Goal: Task Accomplishment & Management: Use online tool/utility

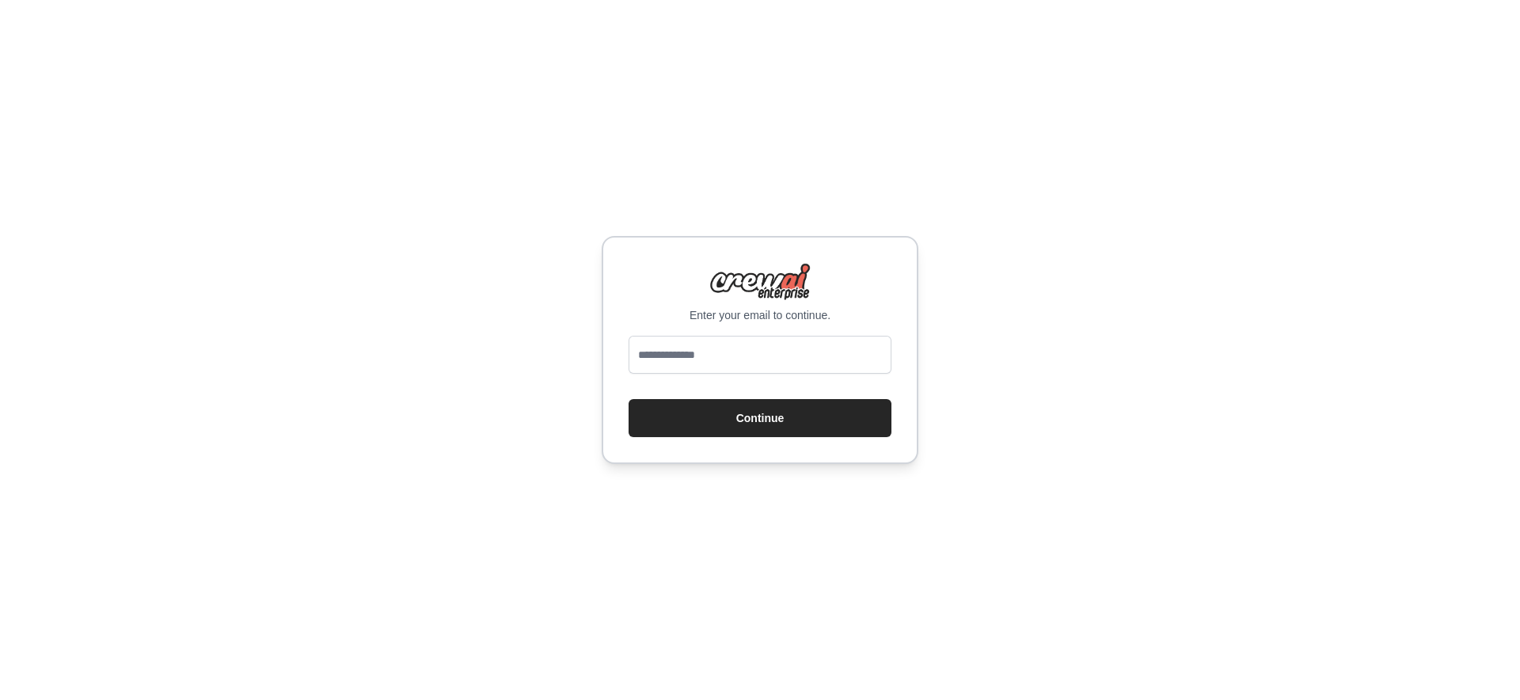
click at [753, 358] on input "email" at bounding box center [760, 355] width 263 height 38
type input "**********"
click at [629, 399] on button "Continue" at bounding box center [760, 418] width 263 height 38
click at [902, 442] on div "**********" at bounding box center [760, 350] width 317 height 228
click at [860, 421] on button "Continue" at bounding box center [760, 418] width 263 height 38
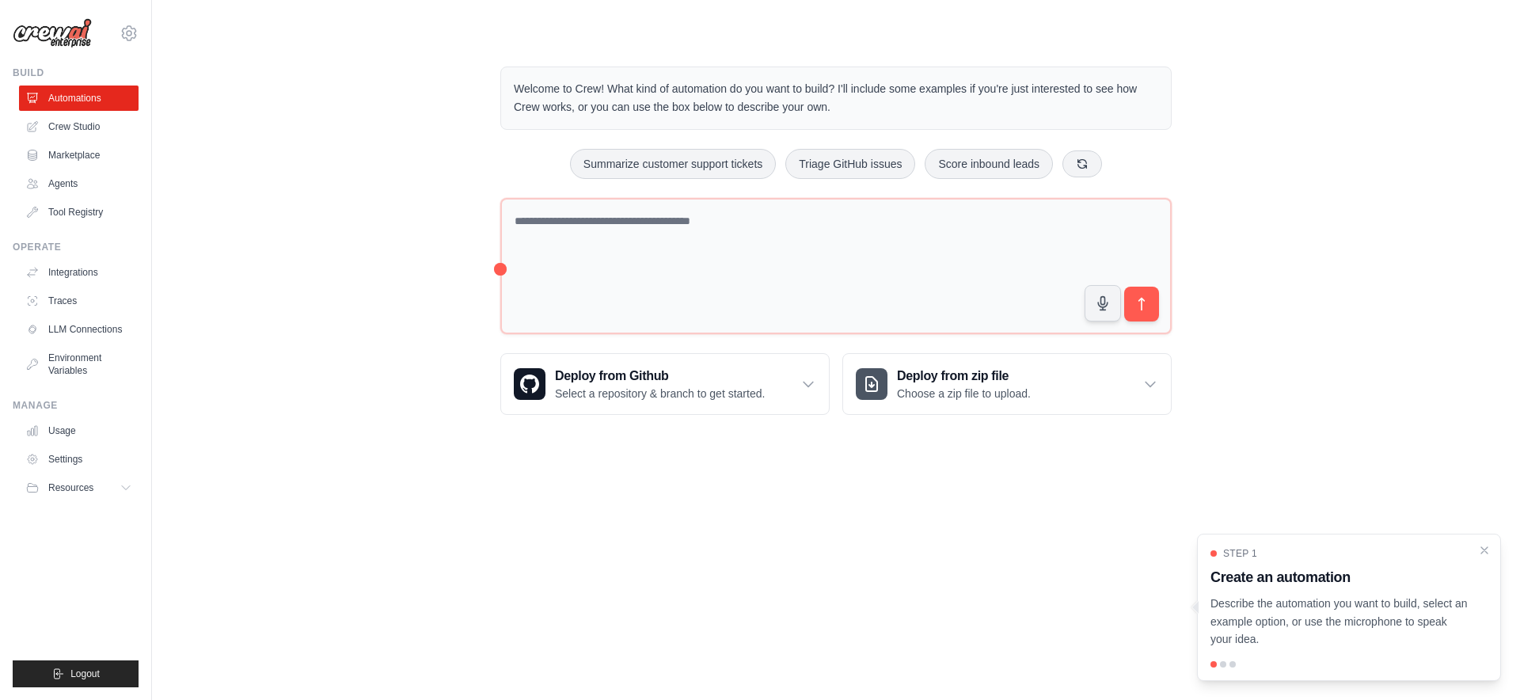
click at [379, 134] on div "Welcome to Crew! What kind of automation do you want to build? I'll include som…" at bounding box center [836, 240] width 1318 height 399
drag, startPoint x: 538, startPoint y: 89, endPoint x: 915, endPoint y: 103, distance: 377.2
click at [915, 103] on p "Welcome to Crew! What kind of automation do you want to build? I'll include som…" at bounding box center [836, 98] width 645 height 36
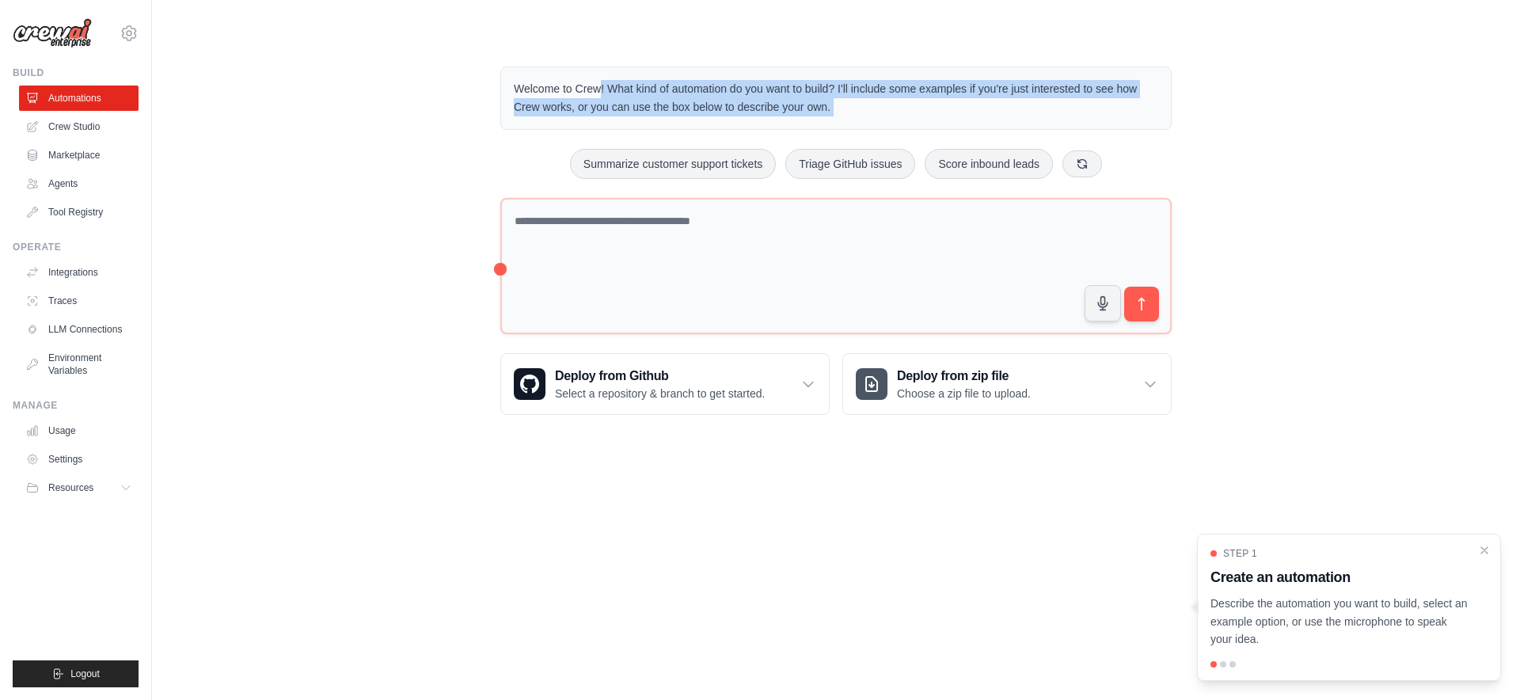
drag, startPoint x: 915, startPoint y: 104, endPoint x: 497, endPoint y: 77, distance: 419.8
click at [497, 77] on div "Welcome to Crew! What kind of automation do you want to build? I'll include som…" at bounding box center [836, 240] width 710 height 399
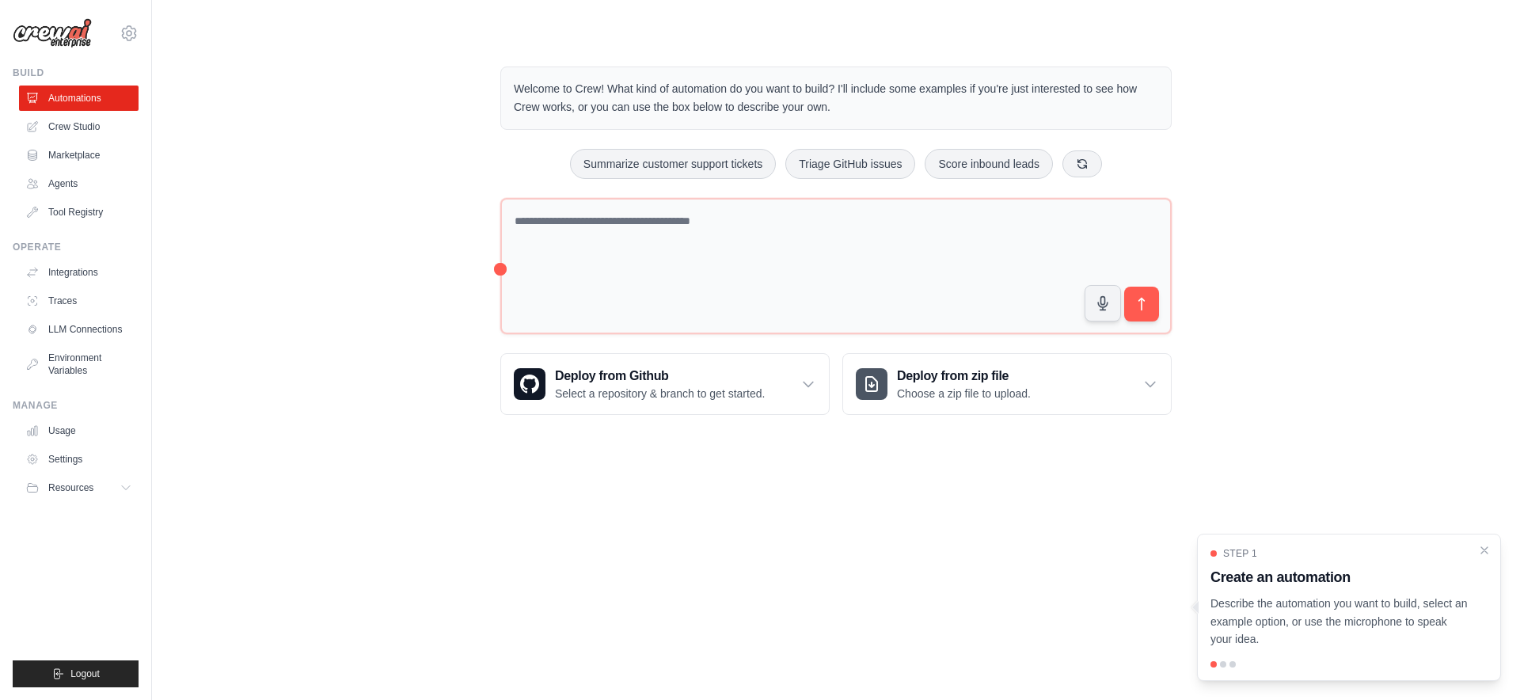
drag, startPoint x: 498, startPoint y: 82, endPoint x: 501, endPoint y: 97, distance: 15.4
click at [501, 97] on div "Welcome to Crew! What kind of automation do you want to build? I'll include som…" at bounding box center [836, 240] width 710 height 399
click at [501, 97] on div "Welcome to Crew! What kind of automation do you want to build? I'll include som…" at bounding box center [836, 98] width 672 height 63
click at [1387, 636] on p "Describe the automation you want to build, select an example option, or use the…" at bounding box center [1340, 622] width 258 height 54
click at [94, 162] on link "Marketplace" at bounding box center [81, 155] width 120 height 25
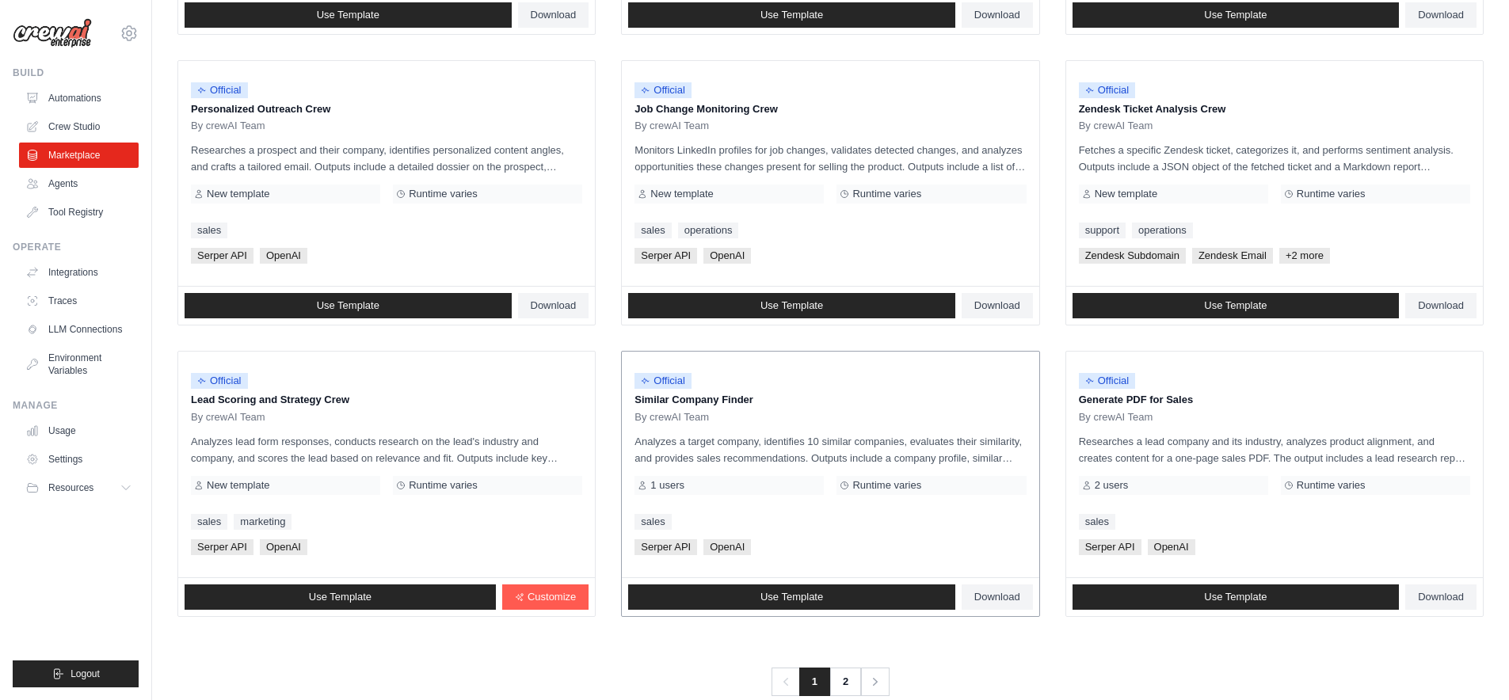
scroll to position [767, 0]
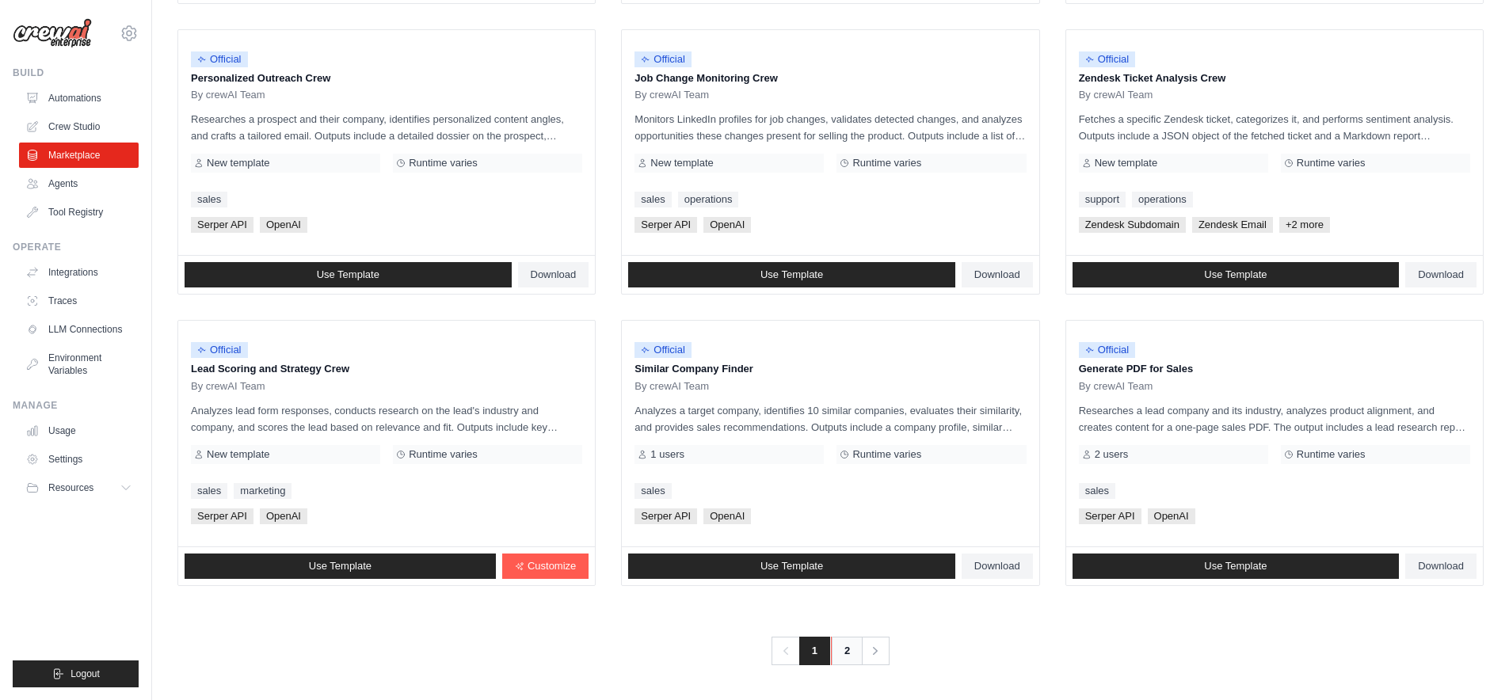
click at [838, 650] on link "2" at bounding box center [847, 651] width 32 height 29
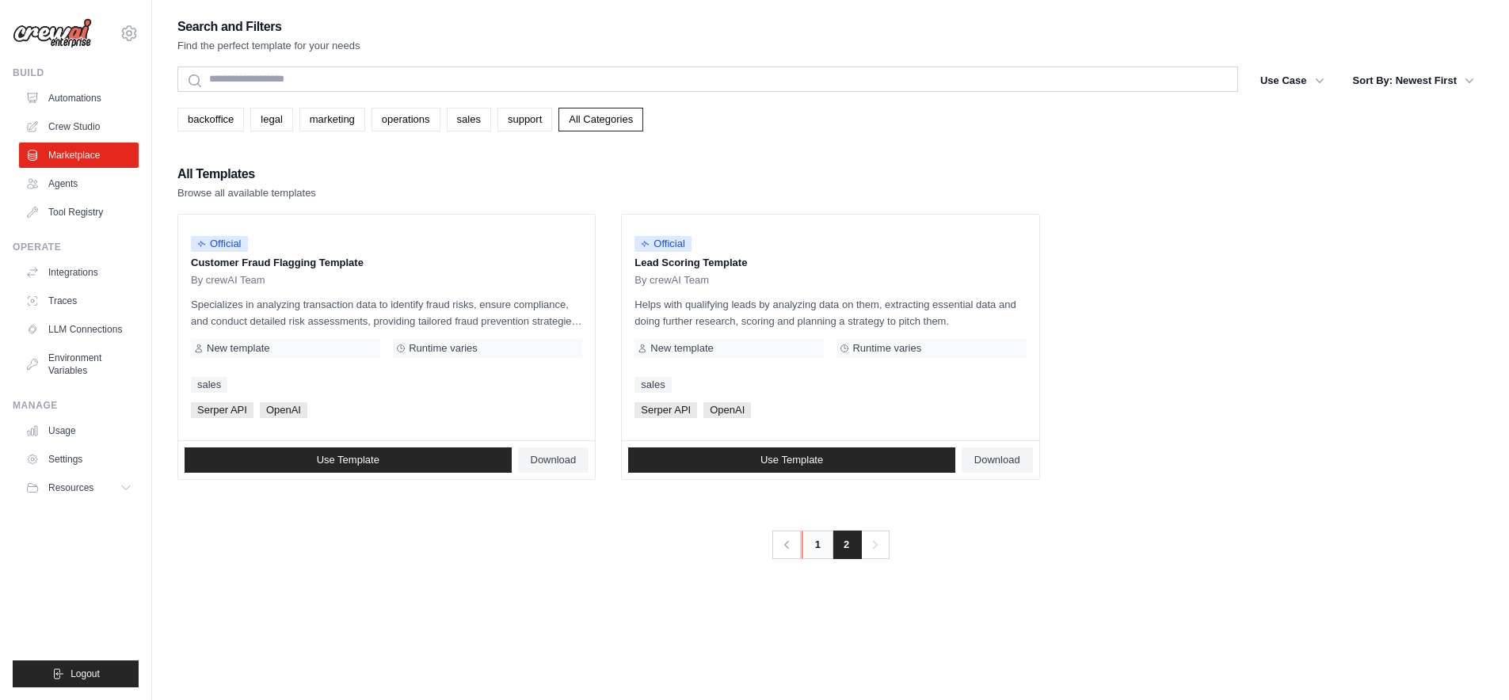
click at [828, 545] on link "1" at bounding box center [817, 545] width 32 height 29
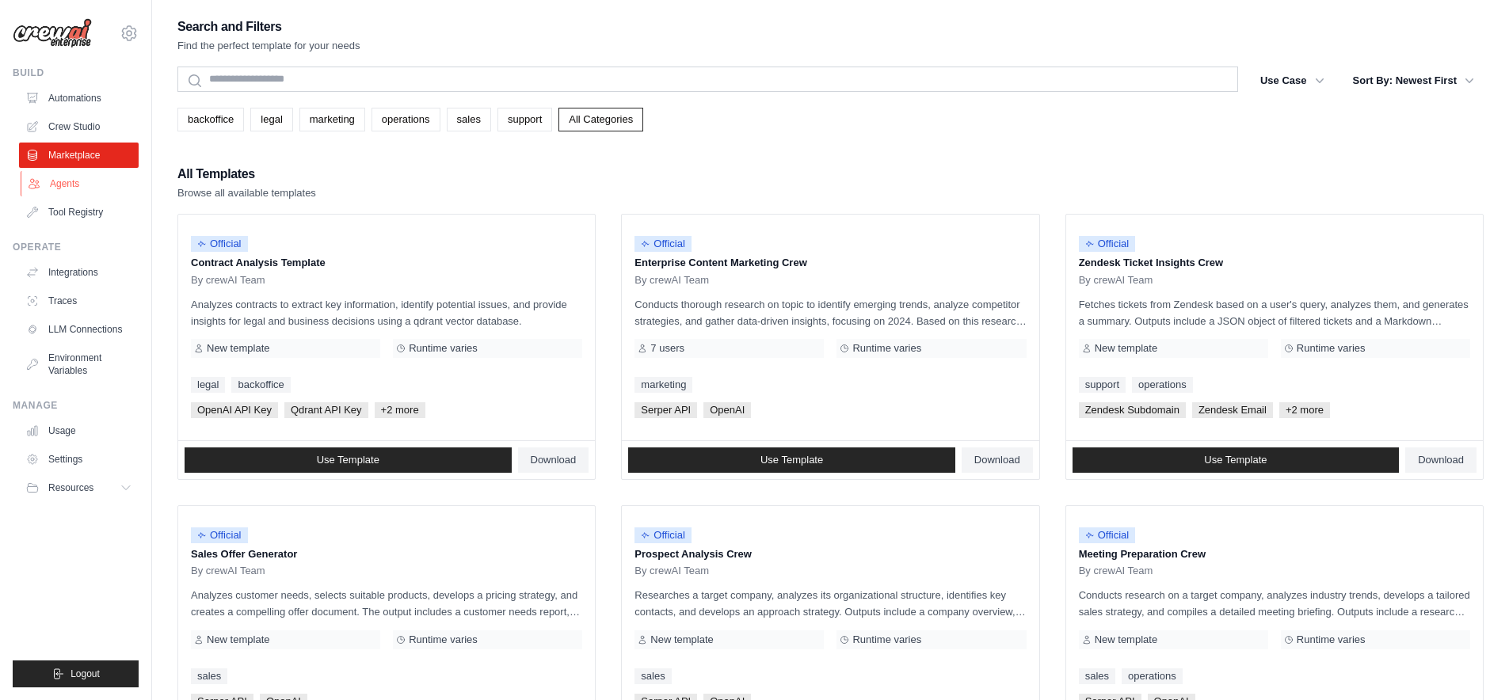
click at [74, 176] on link "Agents" at bounding box center [81, 183] width 120 height 25
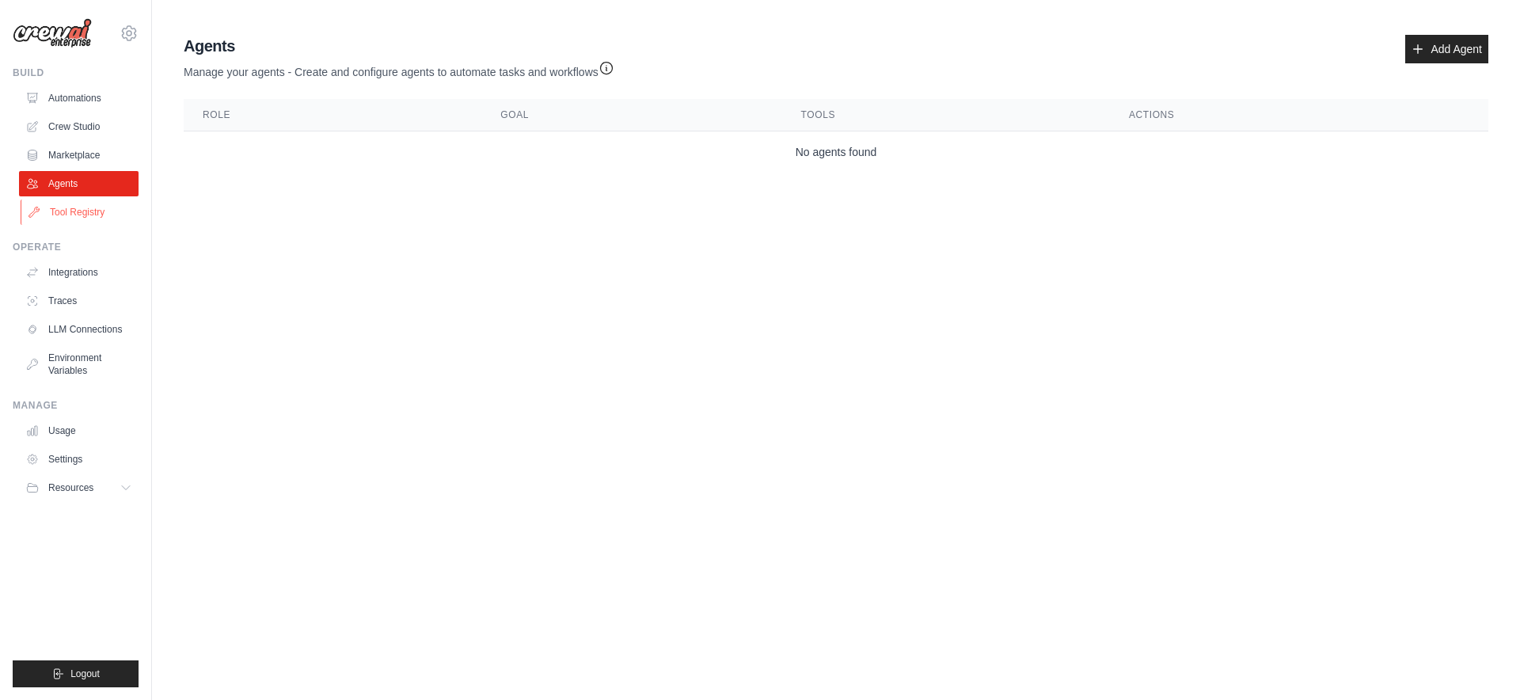
click at [82, 216] on link "Tool Registry" at bounding box center [81, 212] width 120 height 25
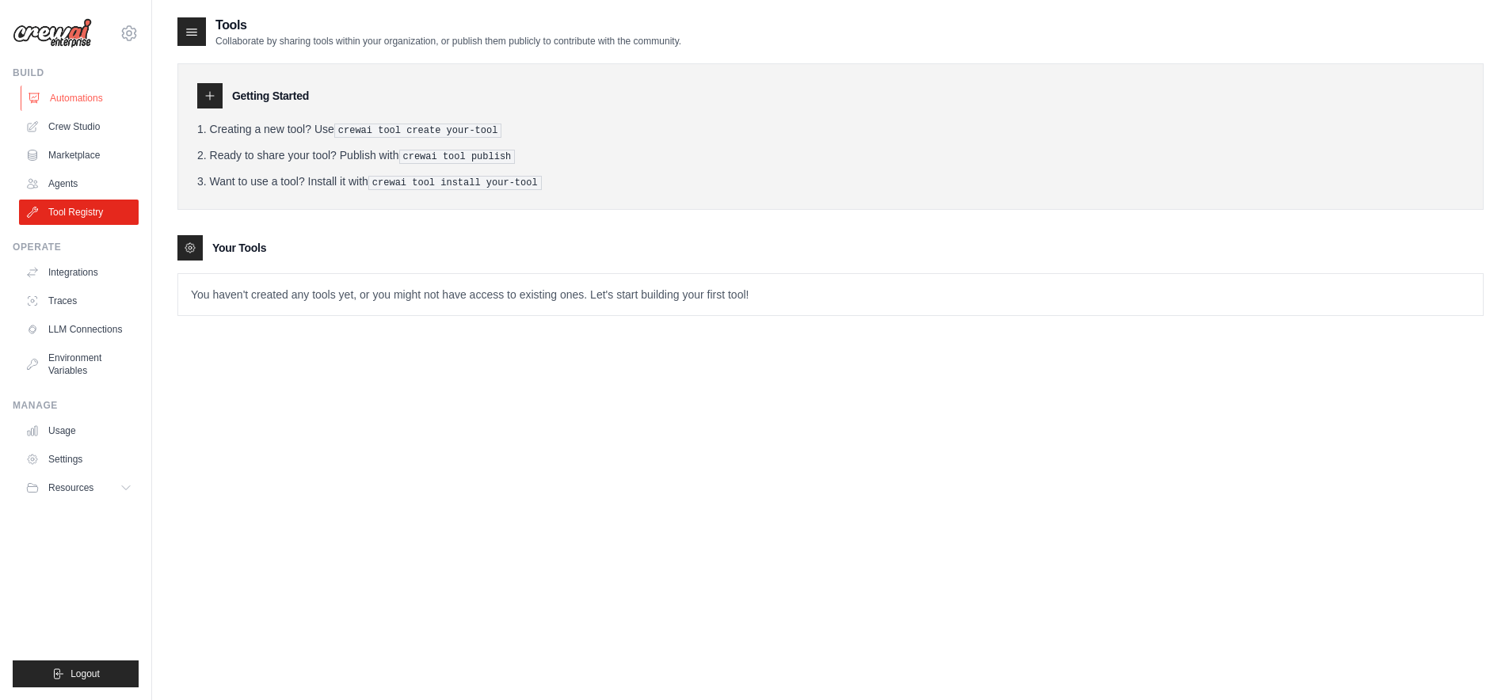
click at [63, 100] on link "Automations" at bounding box center [81, 98] width 120 height 25
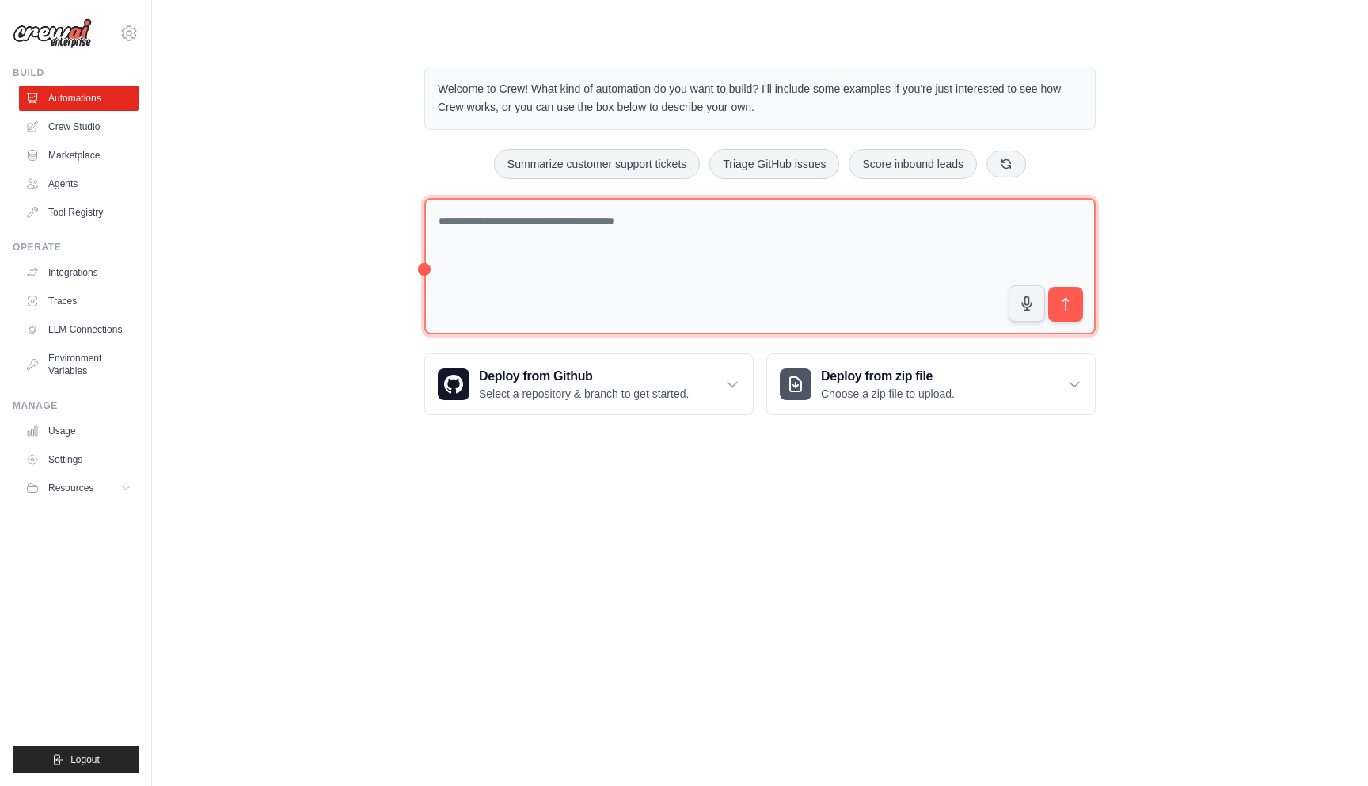
click at [730, 245] on textarea at bounding box center [760, 266] width 672 height 137
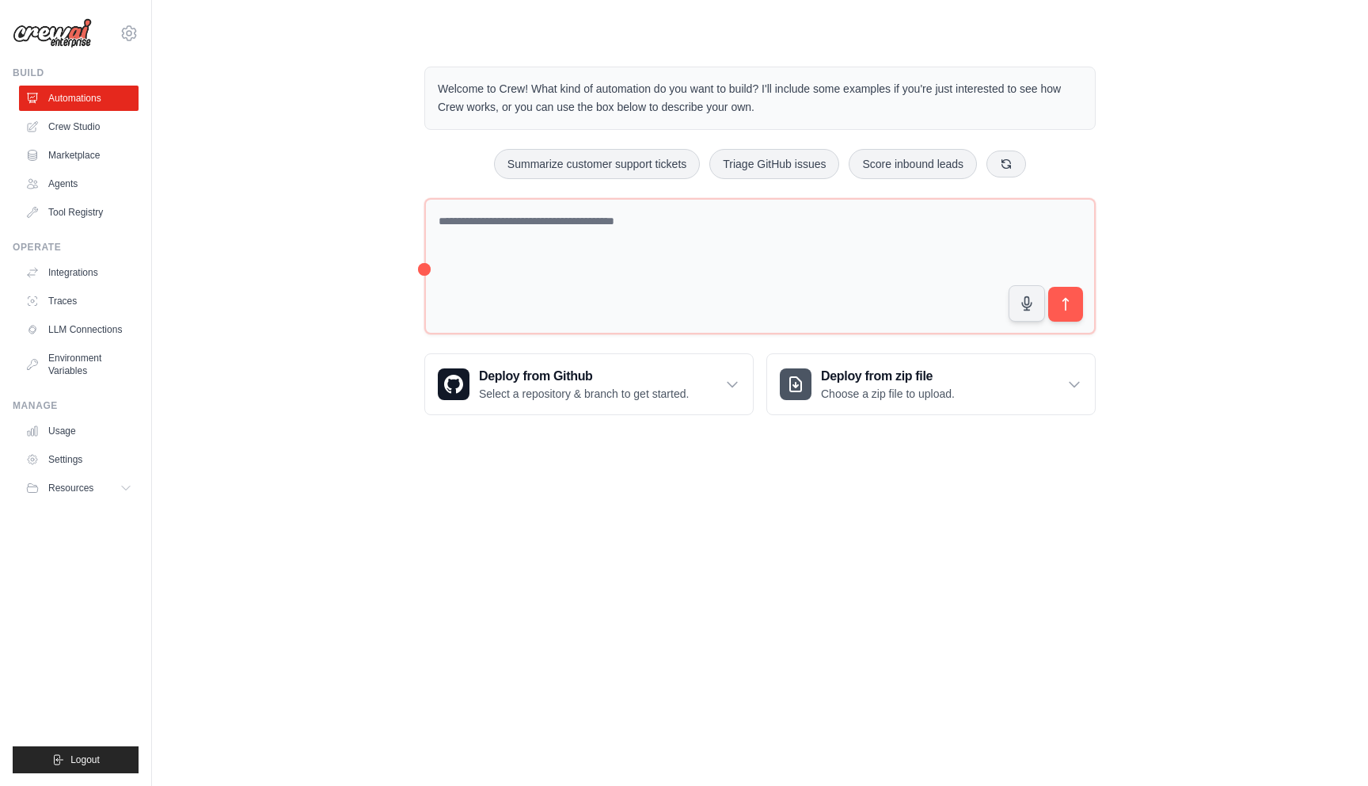
drag, startPoint x: 420, startPoint y: 268, endPoint x: 314, endPoint y: 276, distance: 105.7
click at [233, 282] on div "Welcome to Crew! What kind of automation do you want to build? I'll include som…" at bounding box center [760, 240] width 1166 height 399
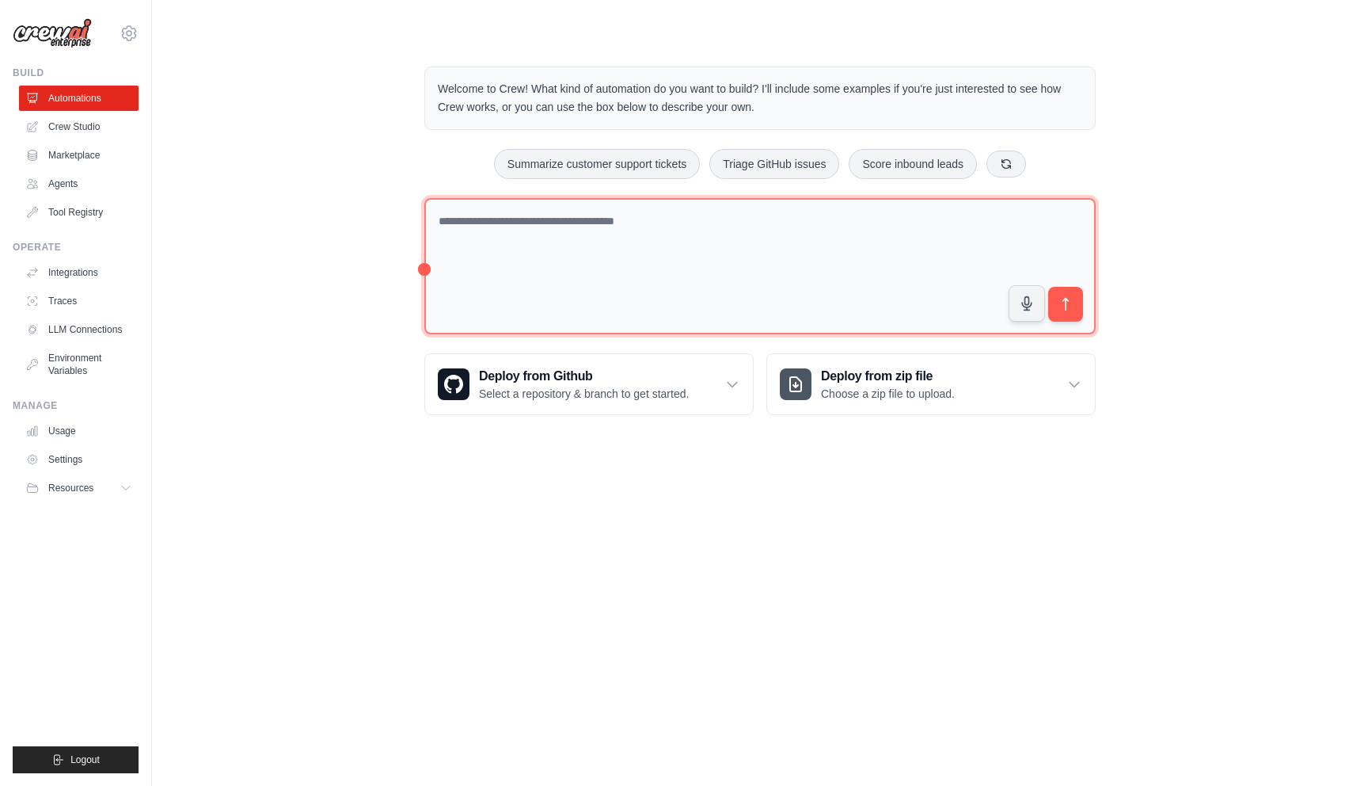
drag, startPoint x: 426, startPoint y: 265, endPoint x: 256, endPoint y: 271, distance: 170.3
click at [242, 273] on div "Welcome to Crew! What kind of automation do you want to build? I'll include som…" at bounding box center [760, 240] width 1166 height 399
click at [870, 263] on textarea at bounding box center [760, 266] width 672 height 137
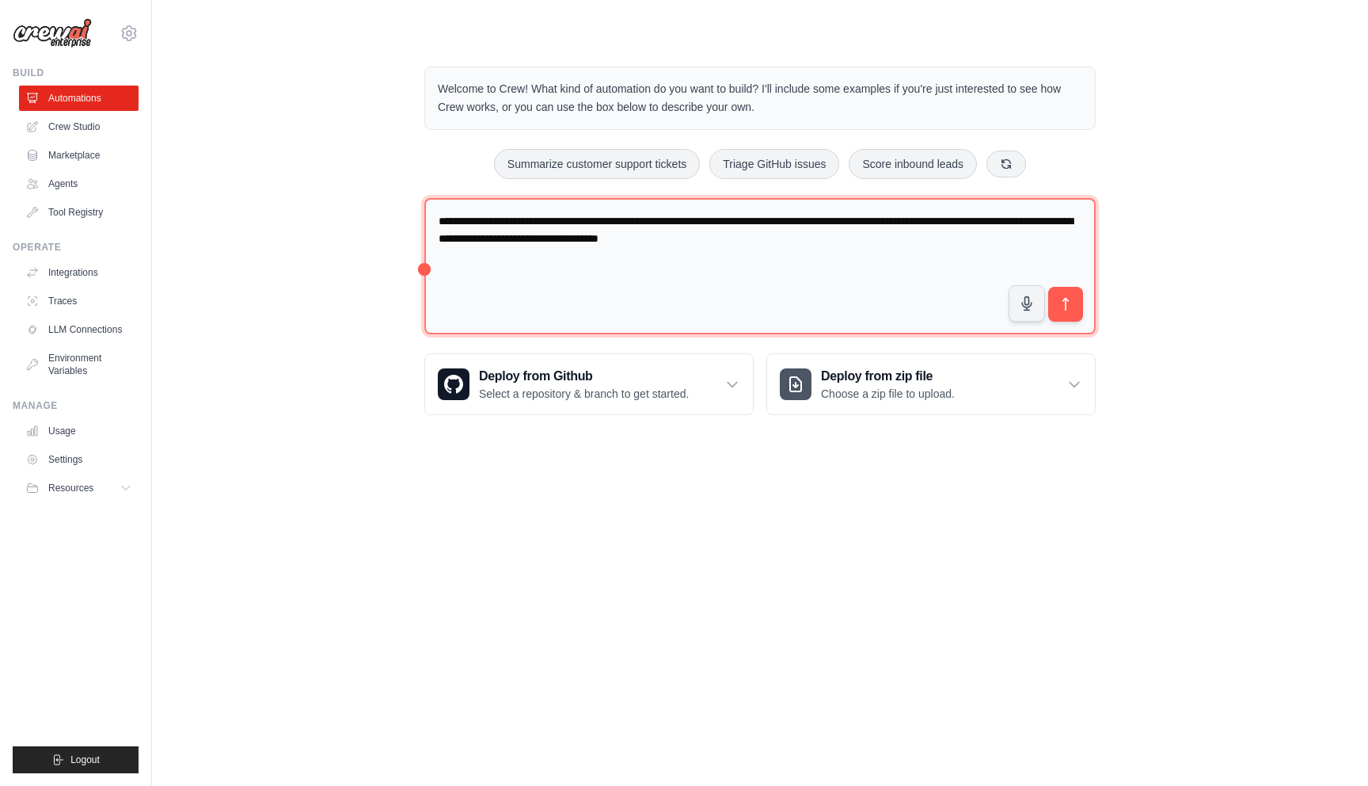
type textarea "**********"
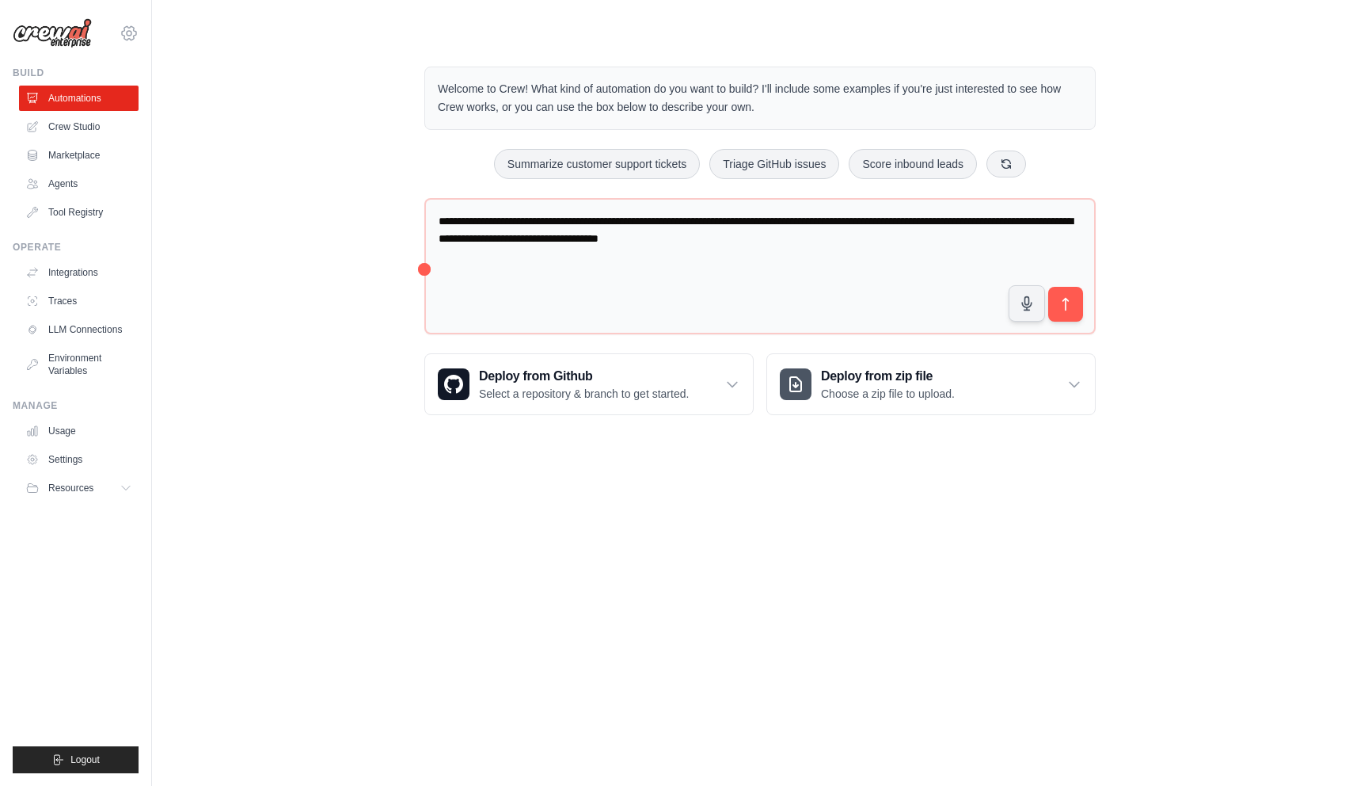
click at [131, 32] on icon at bounding box center [129, 33] width 5 height 5
click at [295, 20] on main "**********" at bounding box center [760, 228] width 1216 height 456
click at [344, 223] on div "**********" at bounding box center [760, 240] width 1166 height 399
click at [97, 119] on link "Crew Studio" at bounding box center [81, 126] width 120 height 25
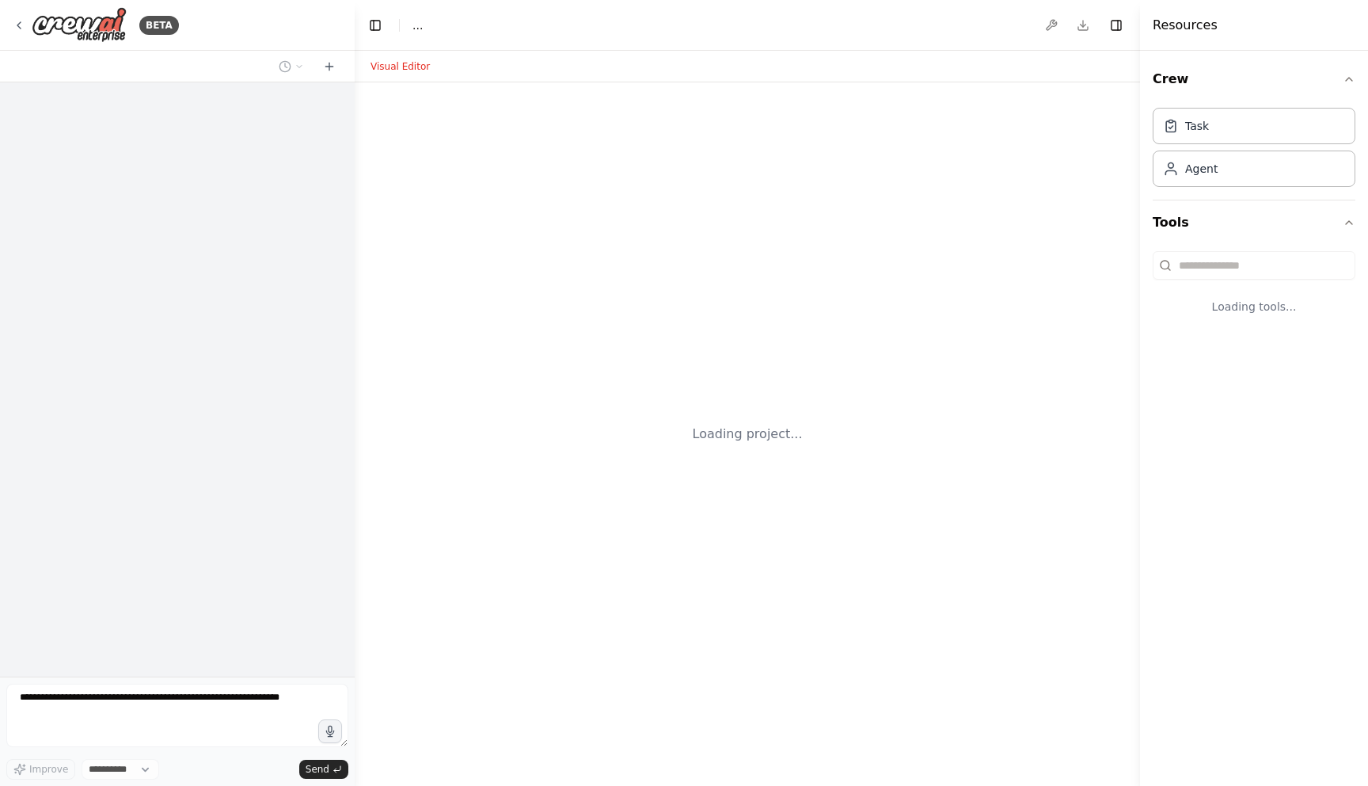
select select "****"
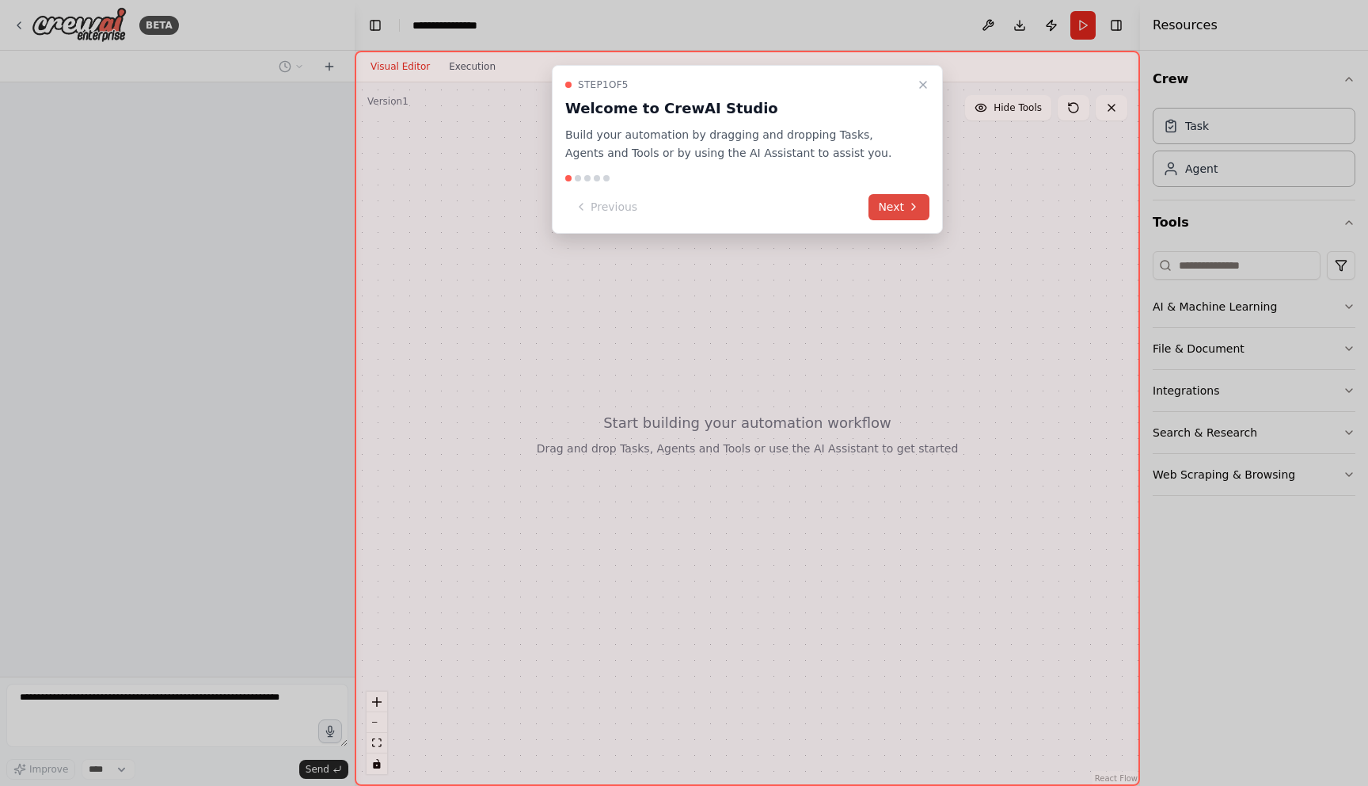
click at [915, 200] on icon at bounding box center [914, 206] width 13 height 13
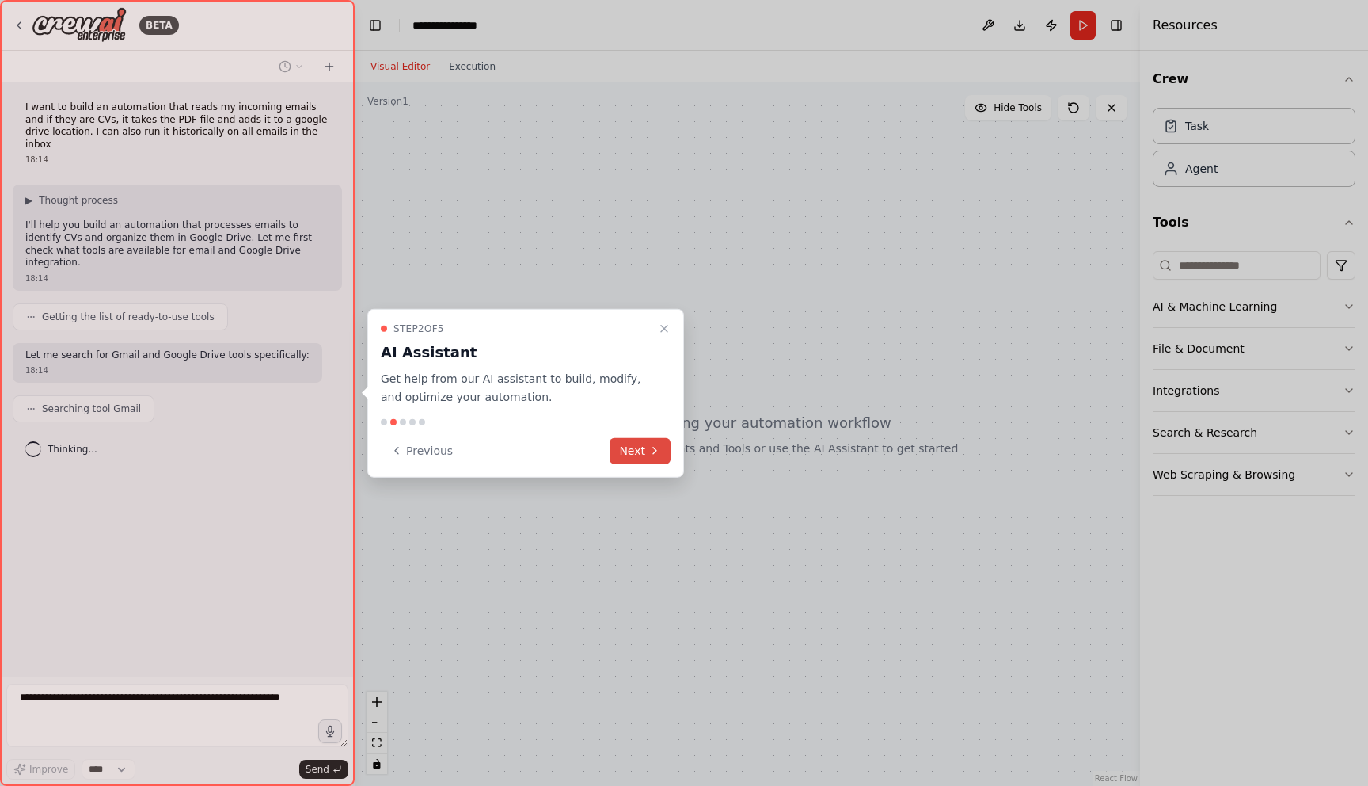
click at [649, 447] on icon at bounding box center [655, 450] width 13 height 13
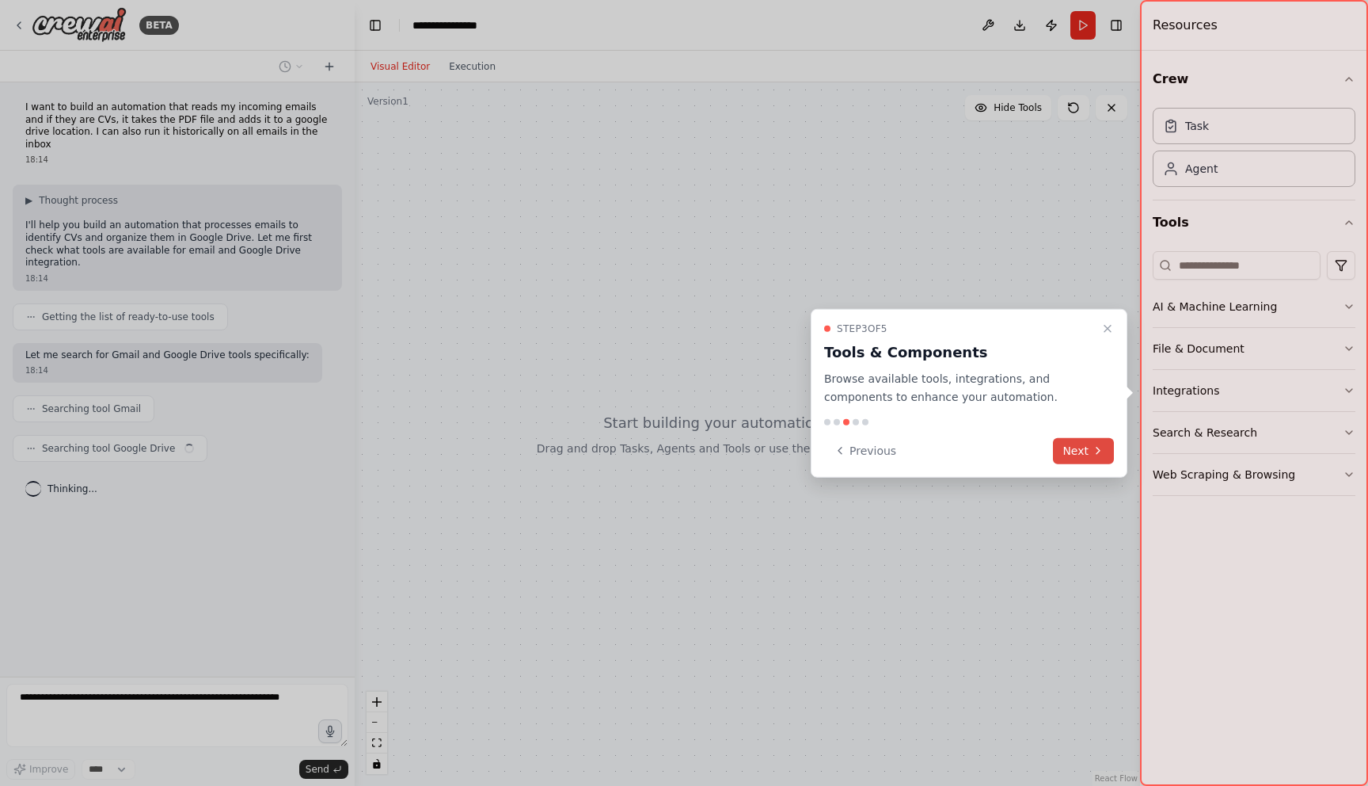
click at [1095, 451] on icon at bounding box center [1098, 450] width 13 height 13
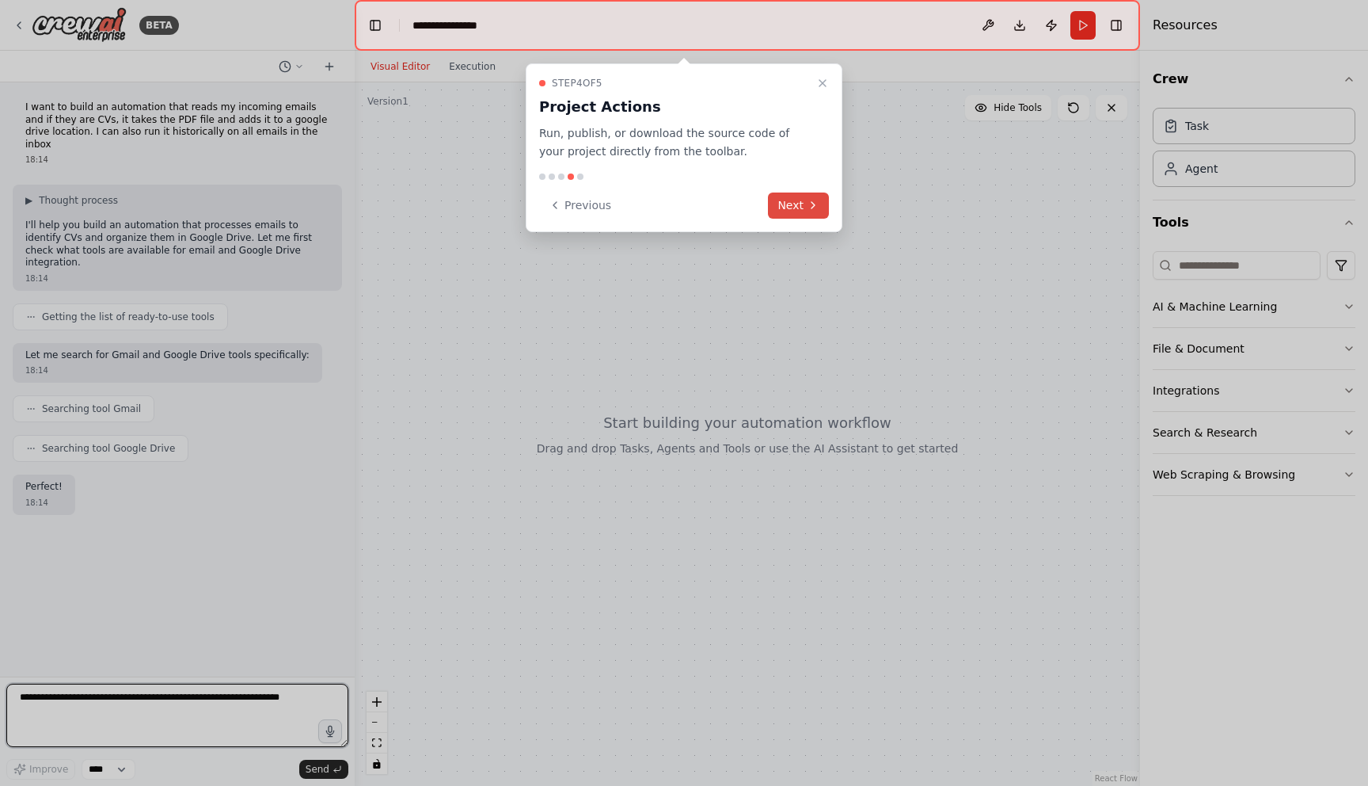
click at [813, 214] on button "Next" at bounding box center [798, 205] width 61 height 26
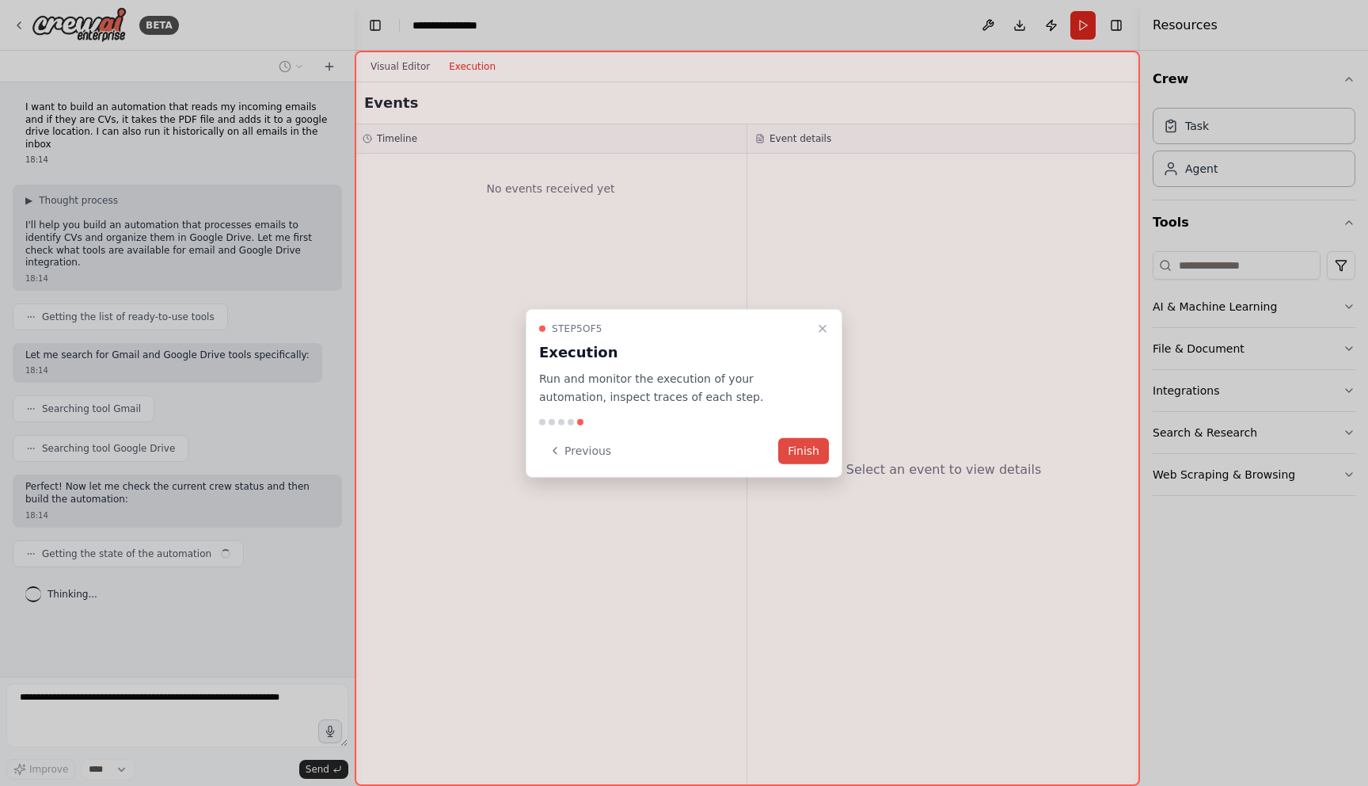
click at [809, 446] on button "Finish" at bounding box center [803, 450] width 51 height 26
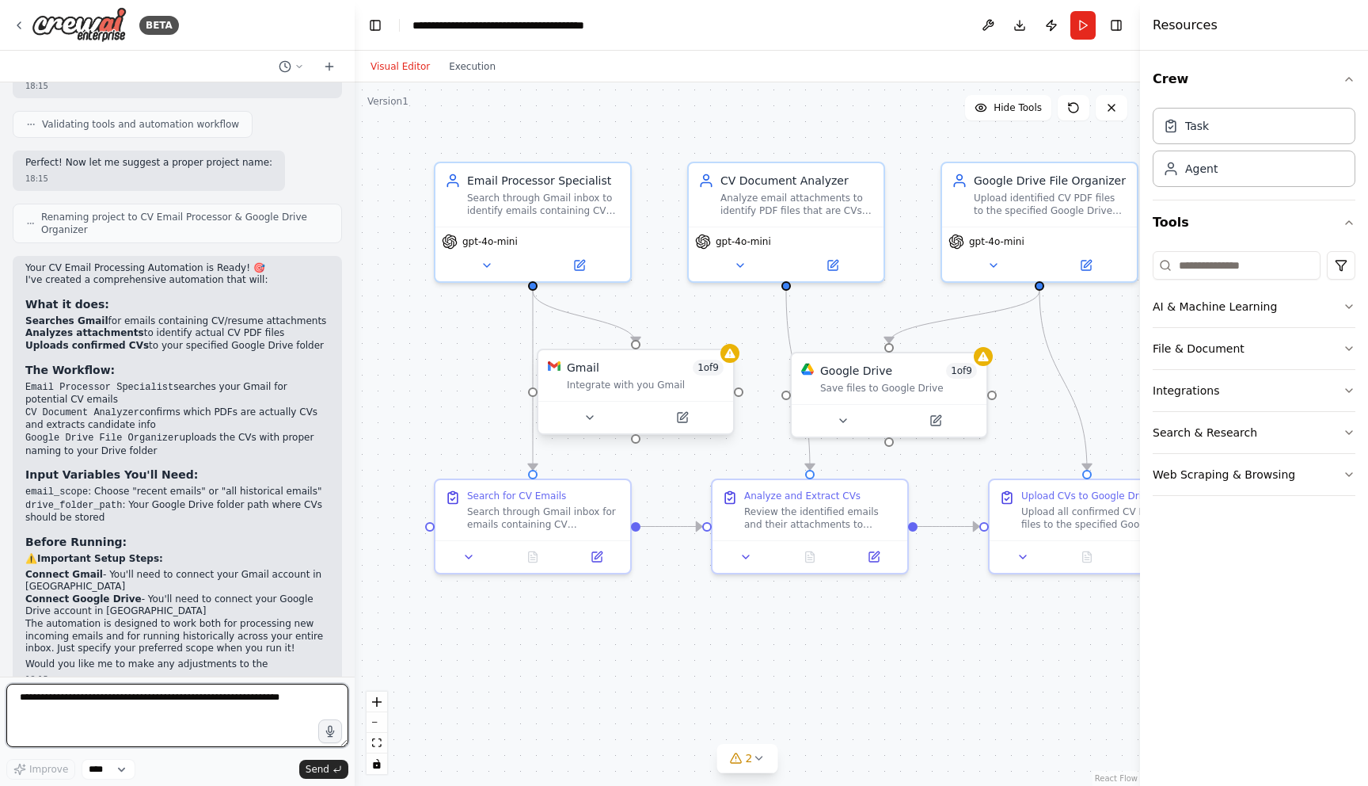
scroll to position [1085, 0]
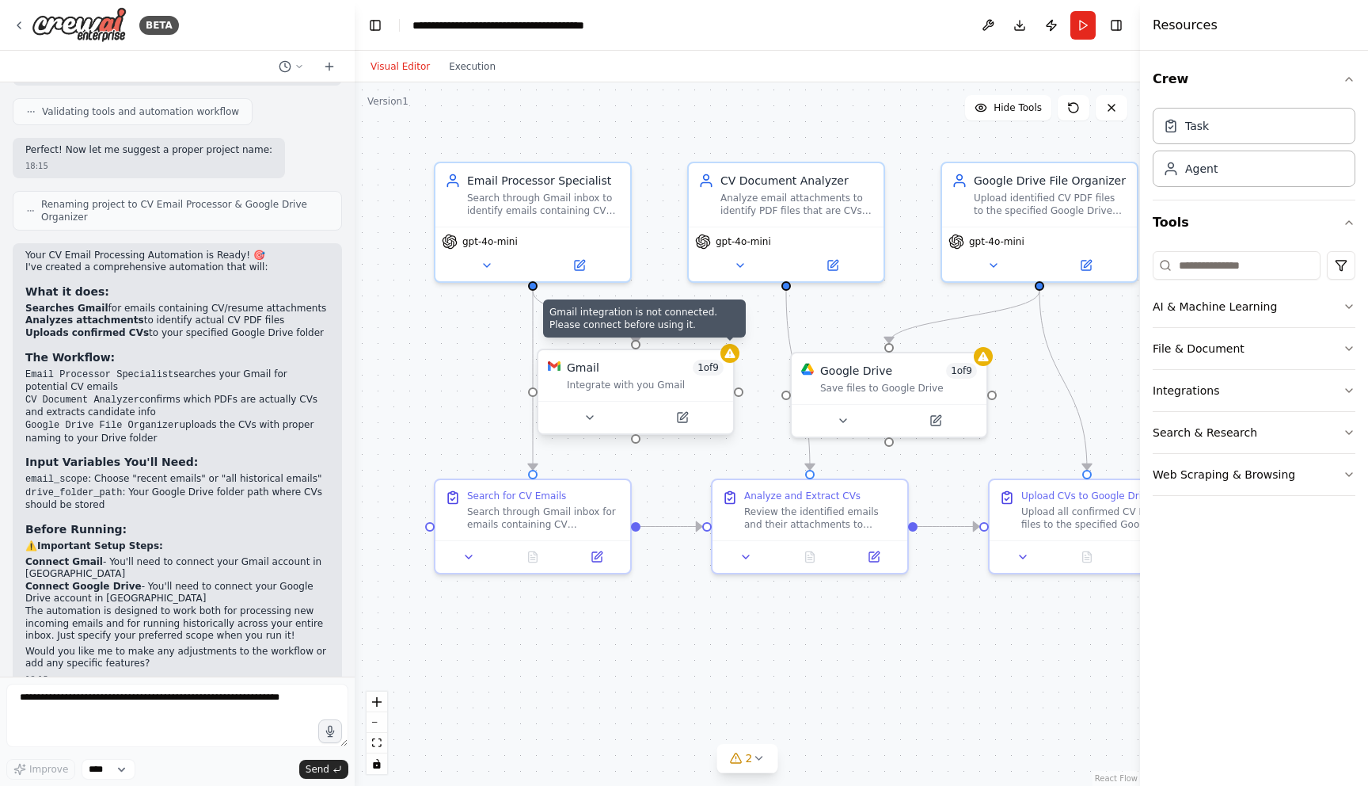
click at [733, 356] on icon at bounding box center [730, 353] width 10 height 10
click at [733, 360] on div at bounding box center [730, 353] width 19 height 19
click at [946, 371] on span "1 of 9" at bounding box center [961, 368] width 31 height 16
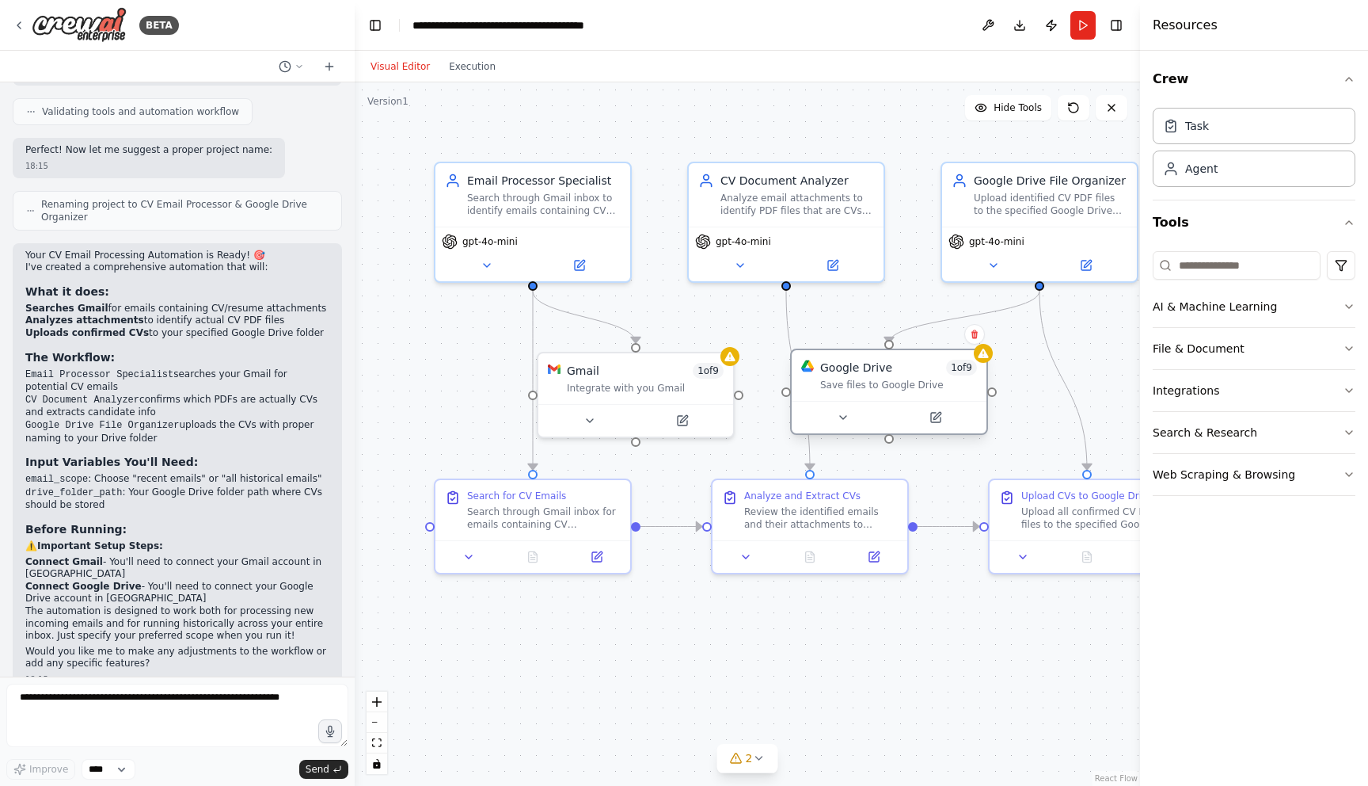
click at [983, 363] on div "Google Drive 1 of 9 Save files to Google Drive" at bounding box center [889, 375] width 195 height 51
click at [1256, 403] on button "Integrations" at bounding box center [1254, 390] width 203 height 41
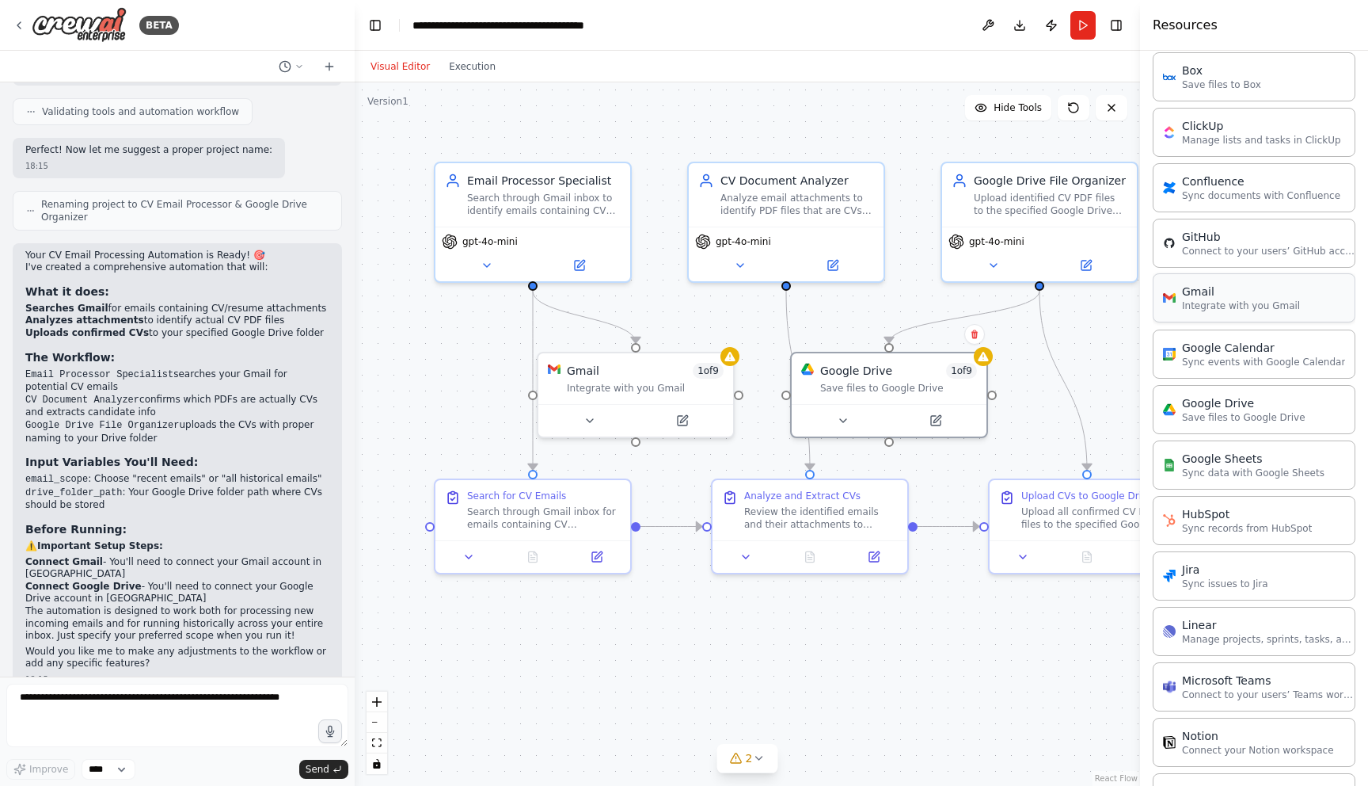
scroll to position [0, 0]
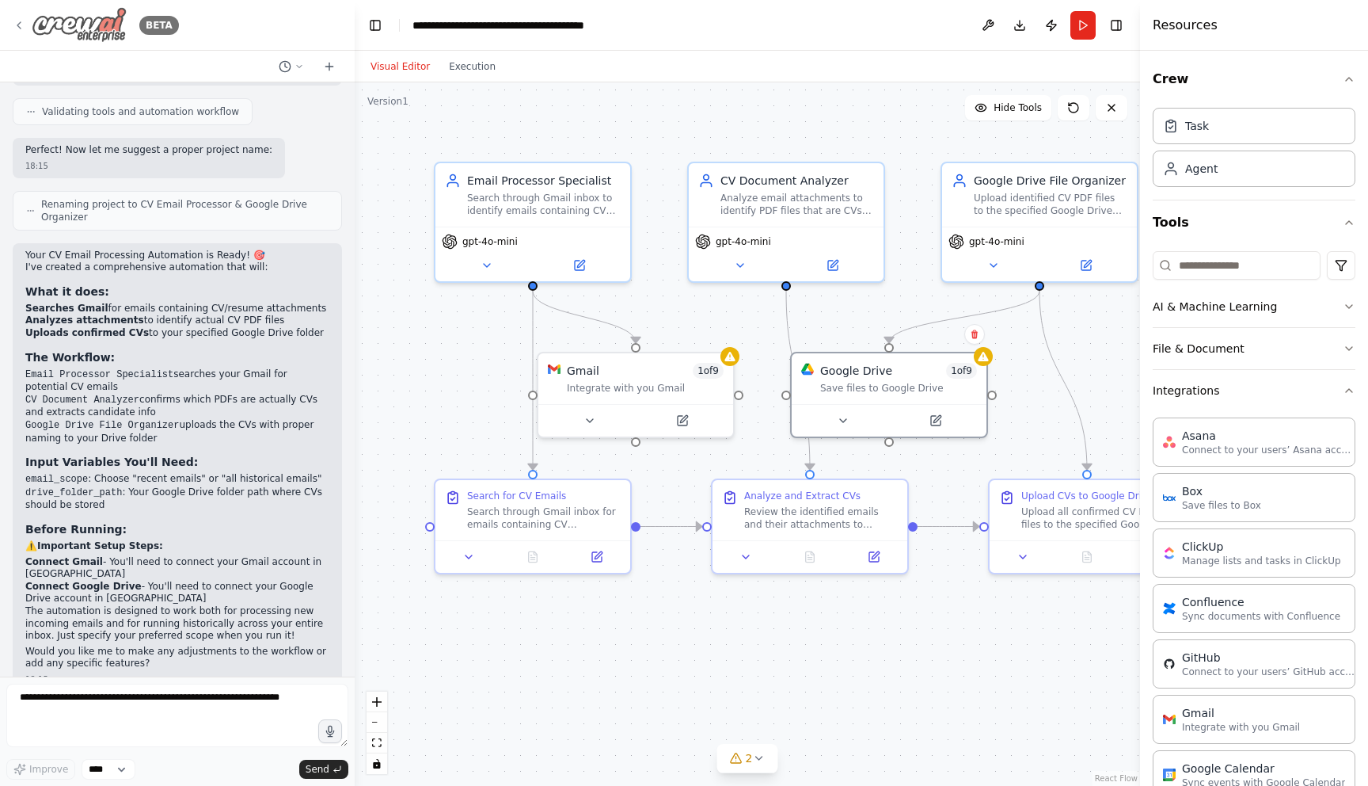
click at [74, 32] on img at bounding box center [79, 25] width 95 height 36
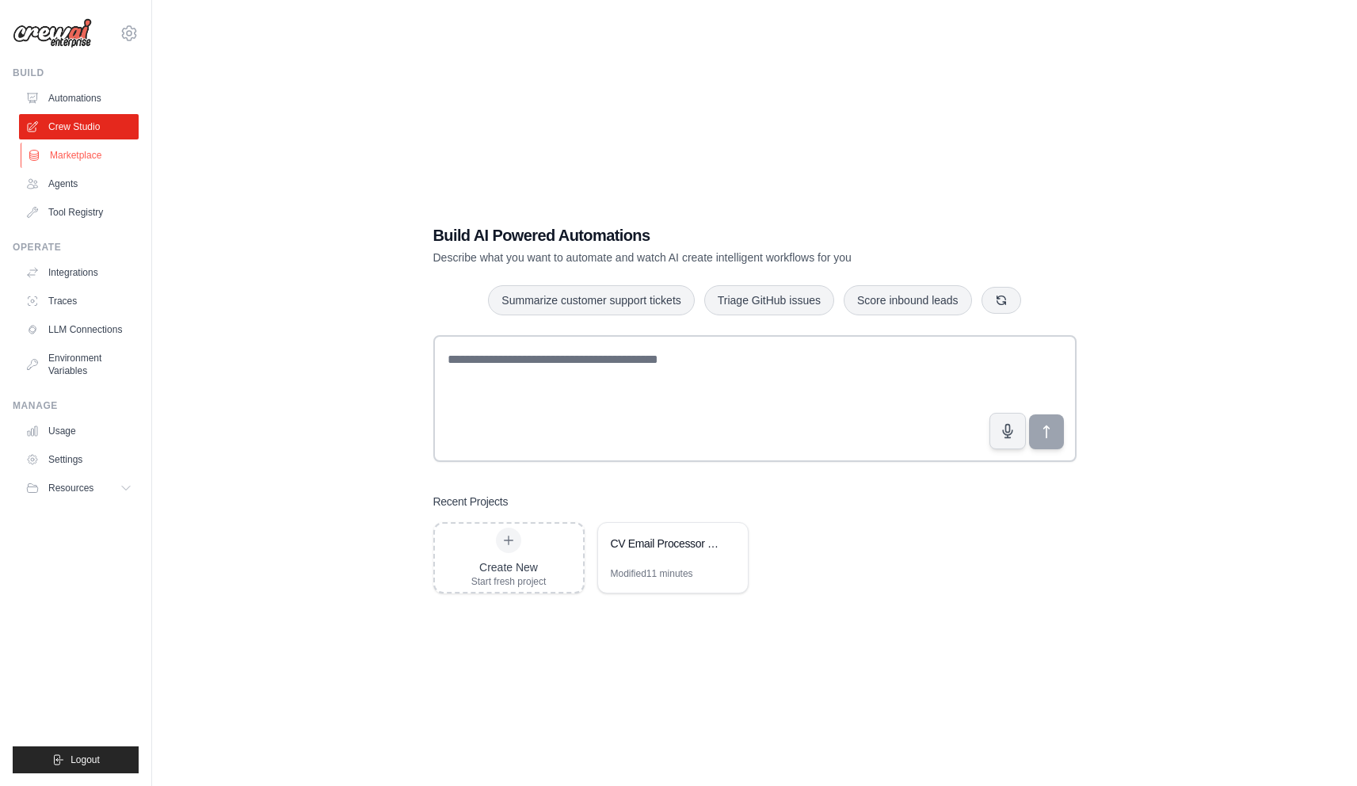
click at [62, 150] on link "Marketplace" at bounding box center [81, 155] width 120 height 25
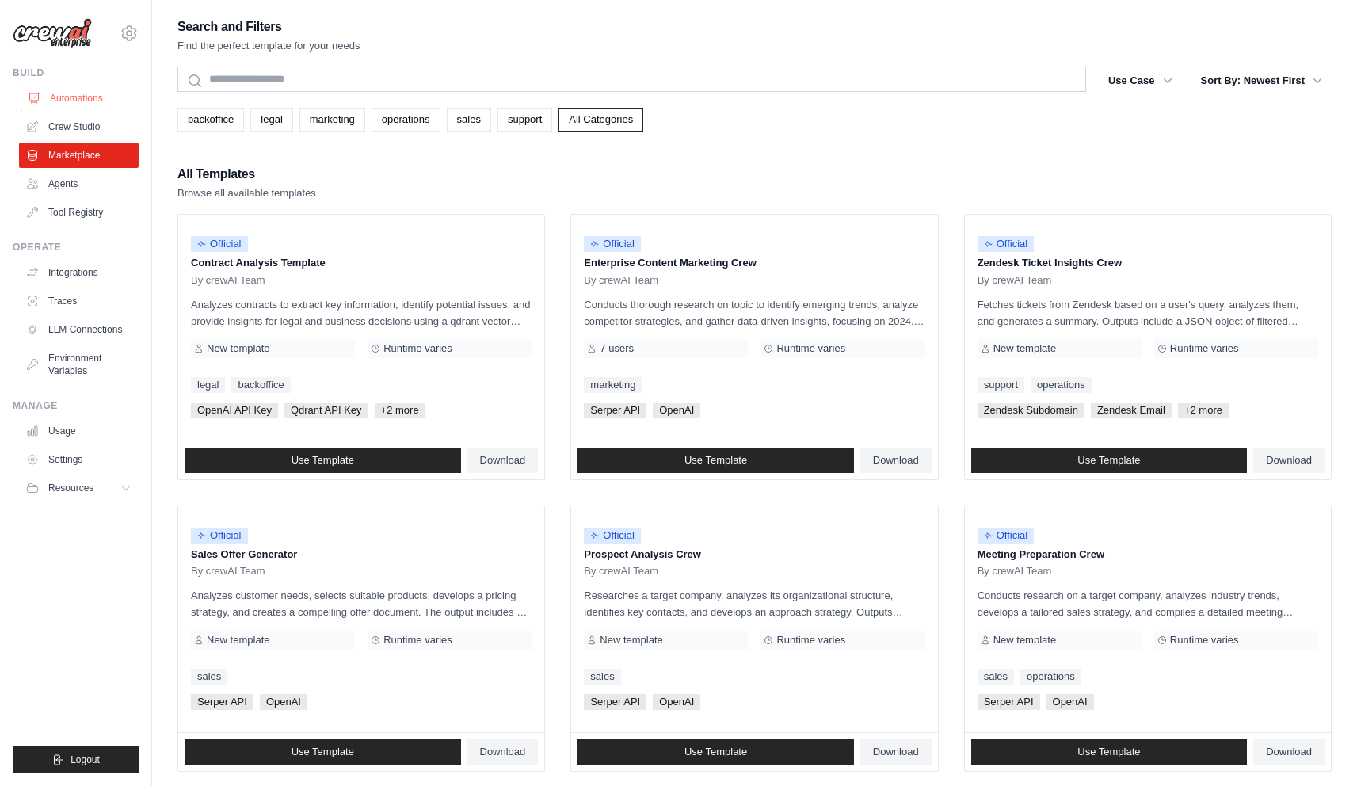
click at [80, 89] on link "Automations" at bounding box center [81, 98] width 120 height 25
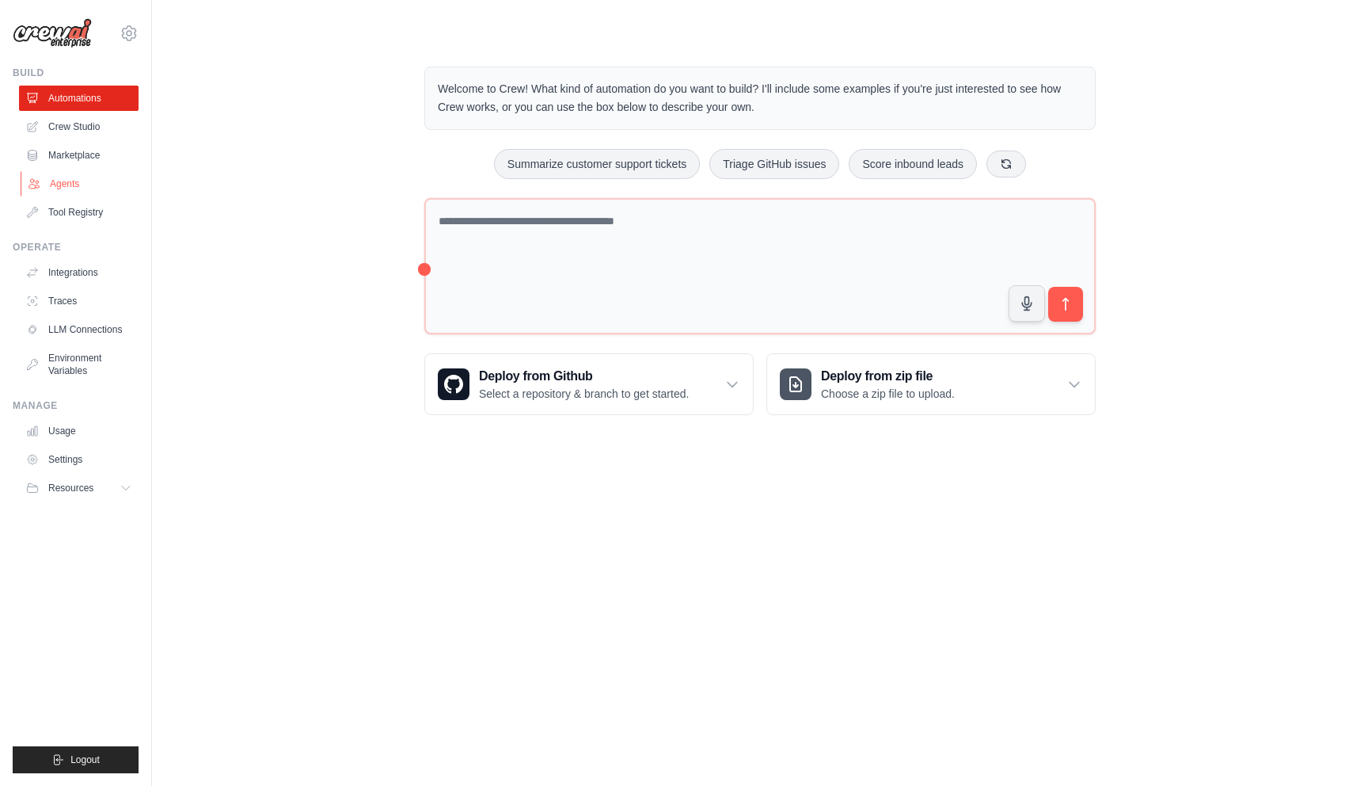
click at [88, 172] on link "Agents" at bounding box center [81, 183] width 120 height 25
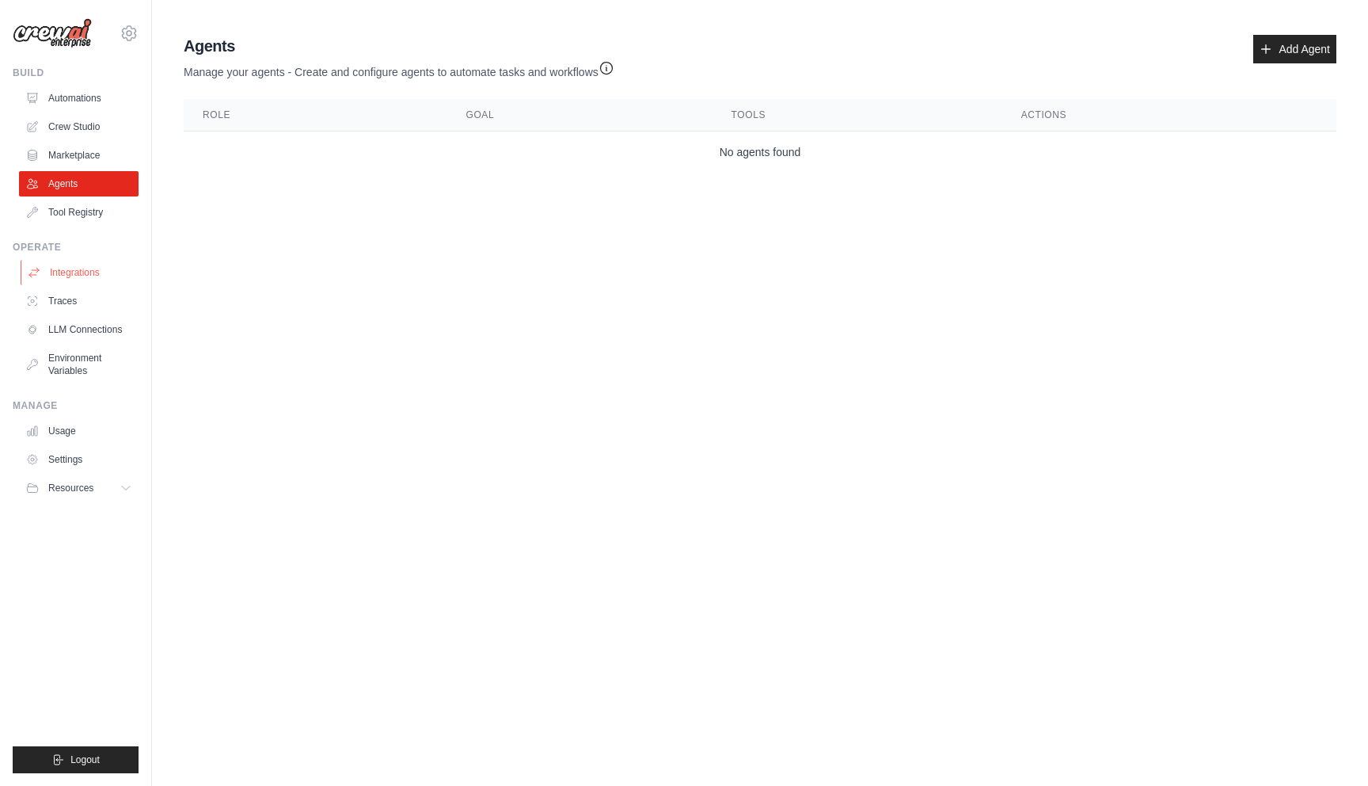
click at [104, 277] on link "Integrations" at bounding box center [81, 272] width 120 height 25
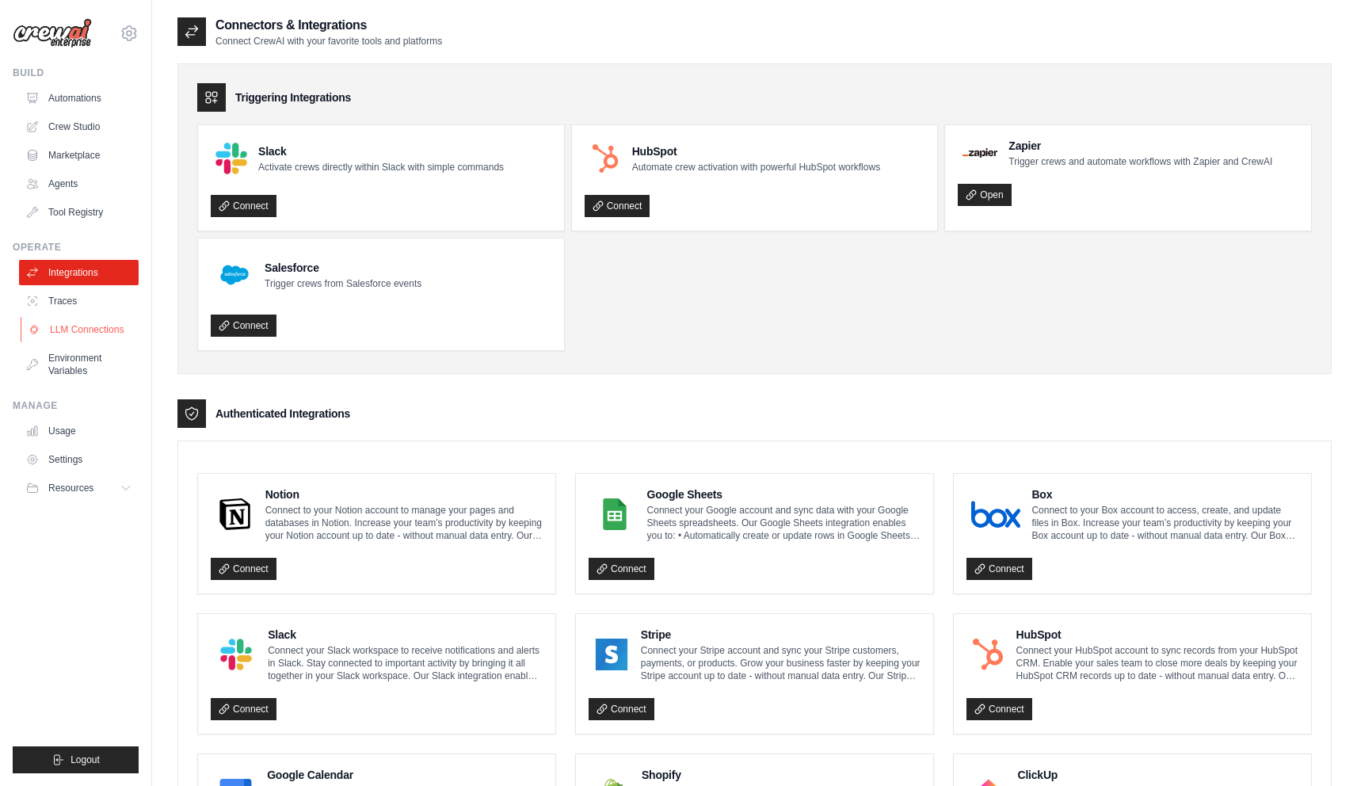
click at [105, 318] on link "LLM Connections" at bounding box center [81, 329] width 120 height 25
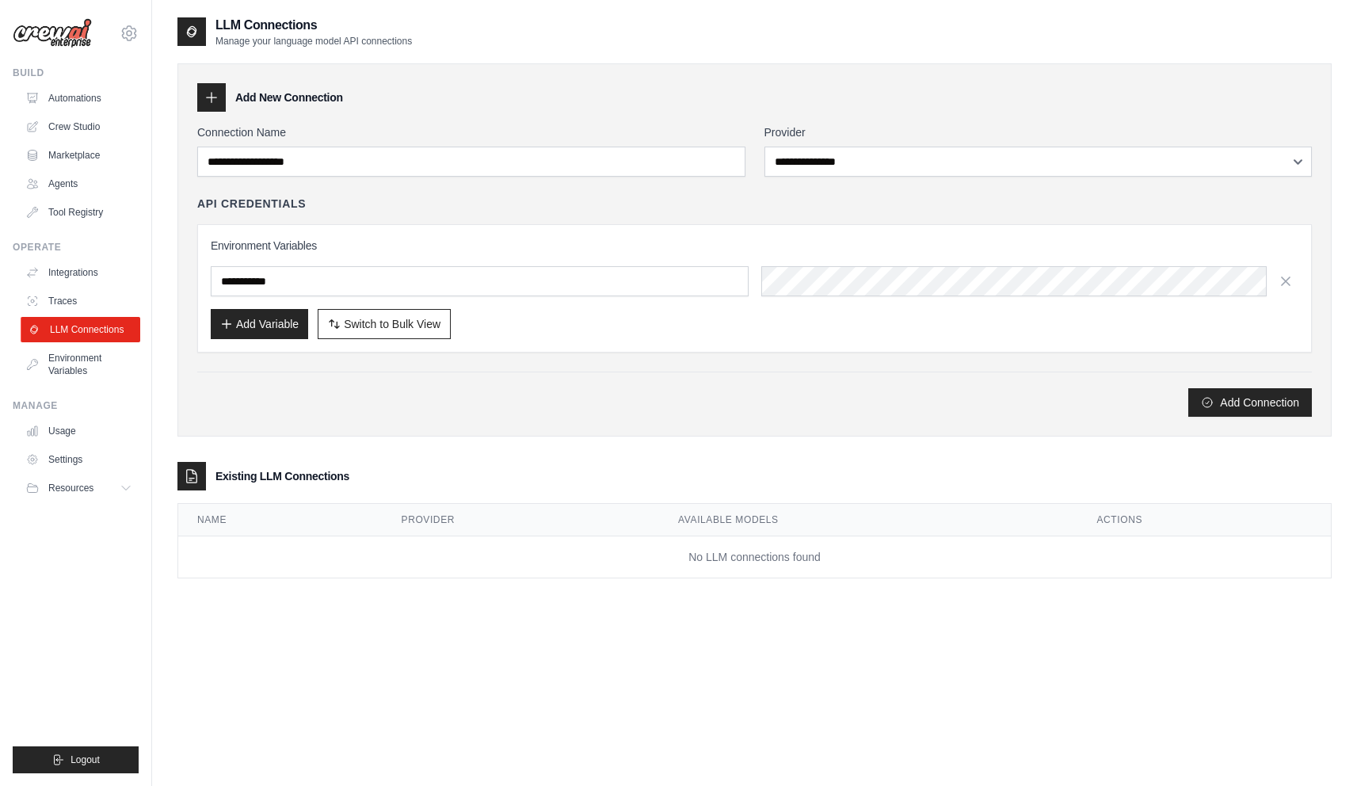
click at [107, 336] on link "LLM Connections" at bounding box center [81, 329] width 120 height 25
click at [92, 296] on link "Traces" at bounding box center [81, 300] width 120 height 25
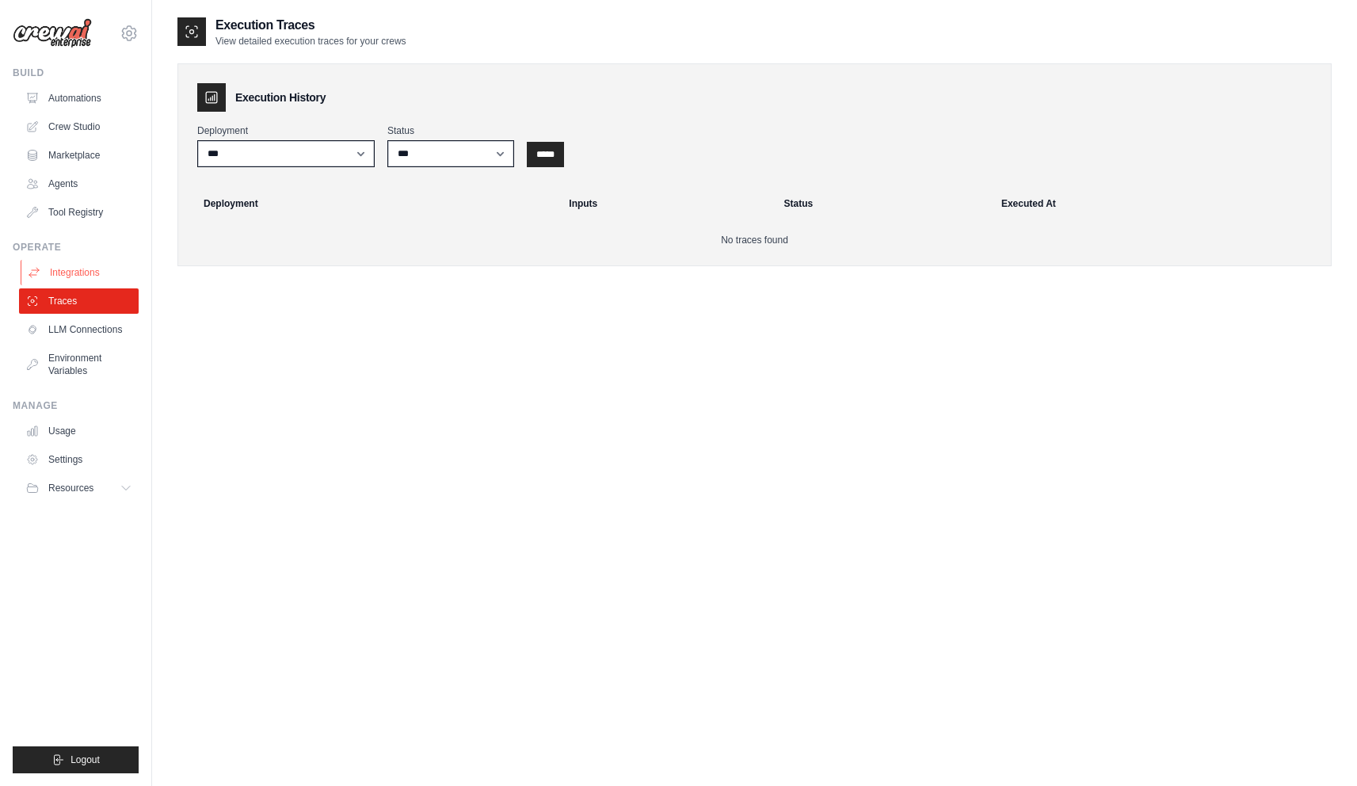
click at [105, 275] on link "Integrations" at bounding box center [81, 272] width 120 height 25
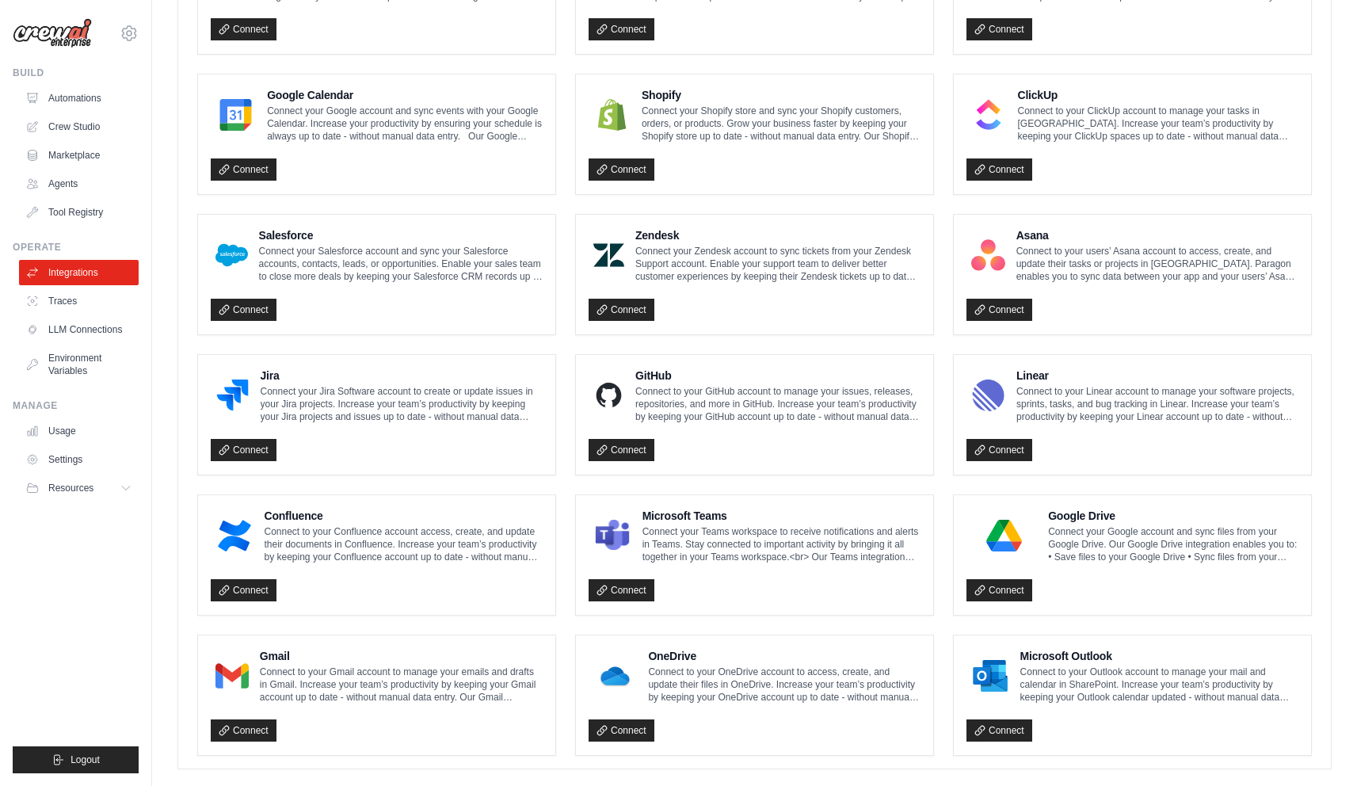
scroll to position [679, 0]
drag, startPoint x: 284, startPoint y: 662, endPoint x: 461, endPoint y: 681, distance: 177.6
click at [462, 683] on p "Connect to your Gmail account to manage your emails and drafts in Gmail. Increa…" at bounding box center [401, 684] width 283 height 38
click at [461, 681] on p "Connect to your Gmail account to manage your emails and drafts in Gmail. Increa…" at bounding box center [401, 684] width 283 height 38
drag, startPoint x: 461, startPoint y: 681, endPoint x: 380, endPoint y: 668, distance: 81.8
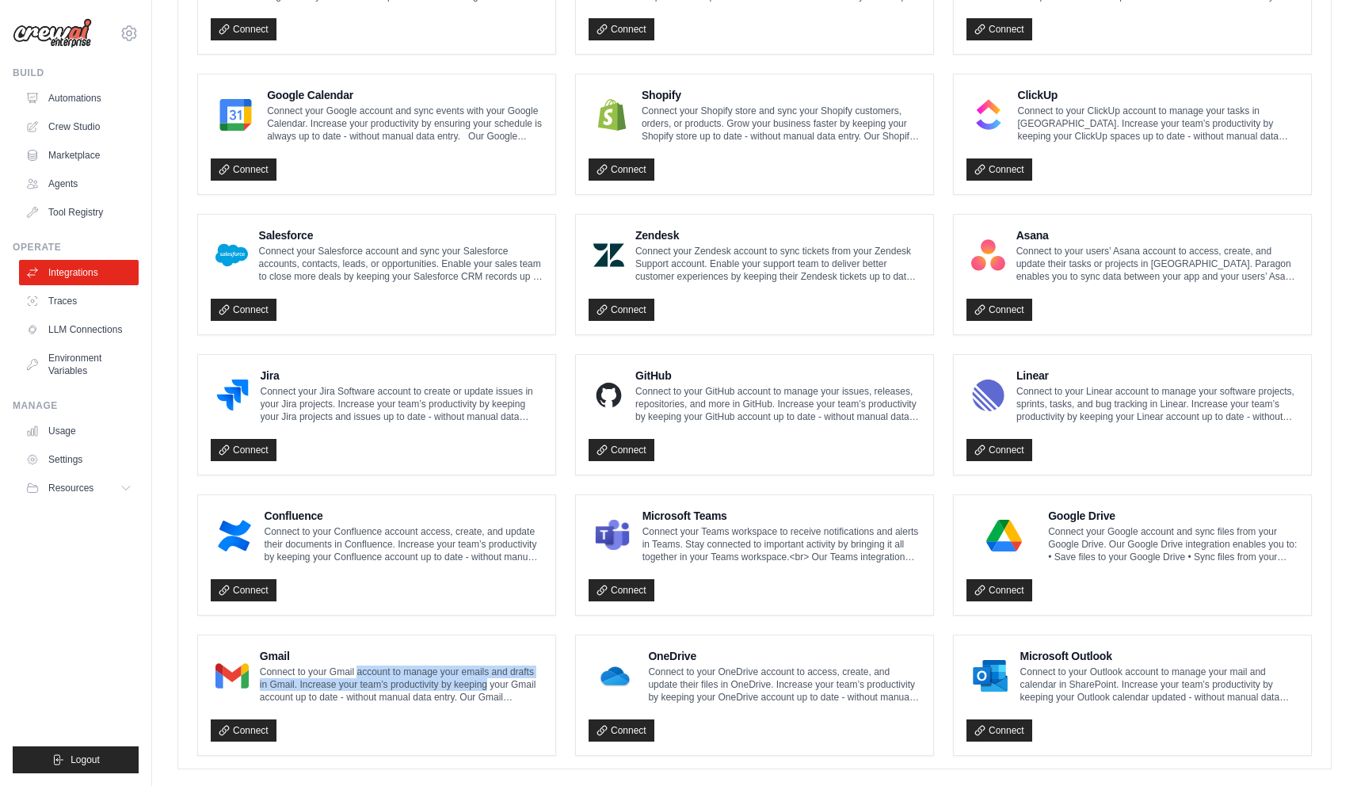
click at [381, 668] on p "Connect to your Gmail account to manage your emails and drafts in Gmail. Increa…" at bounding box center [401, 684] width 283 height 38
click at [380, 668] on p "Connect to your Gmail account to manage your emails and drafts in Gmail. Increa…" at bounding box center [401, 684] width 283 height 38
drag, startPoint x: 380, startPoint y: 668, endPoint x: 460, endPoint y: 703, distance: 87.2
click at [460, 703] on div "Gmail Connect to your Gmail account to manage your emails and drafts in Gmail. …" at bounding box center [377, 695] width 332 height 94
click at [460, 702] on div "Gmail Connect to your Gmail account to manage your emails and drafts in Gmail. …" at bounding box center [377, 695] width 332 height 94
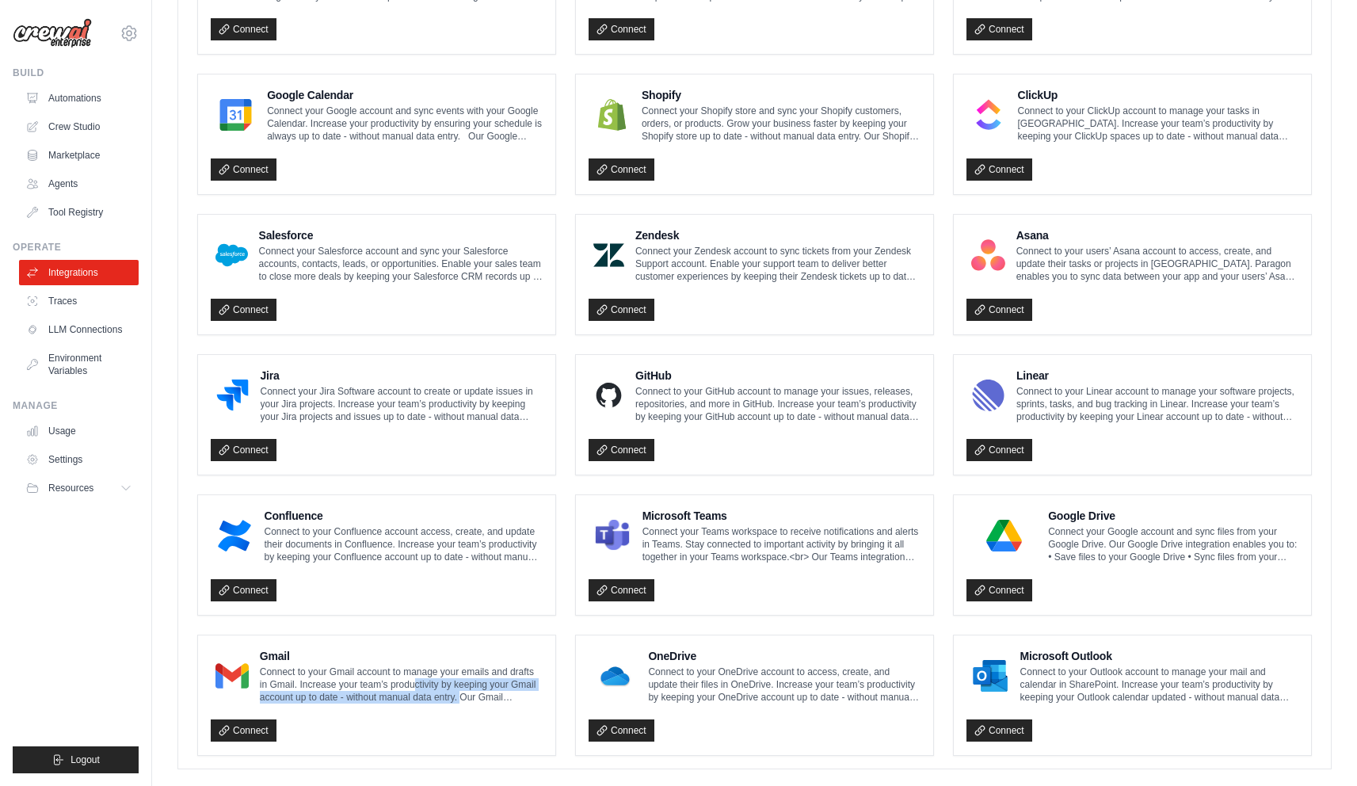
drag, startPoint x: 459, startPoint y: 699, endPoint x: 394, endPoint y: 669, distance: 70.9
click at [410, 675] on p "Connect to your Gmail account to manage your emails and drafts in Gmail. Increa…" at bounding box center [401, 684] width 283 height 38
click at [394, 669] on p "Connect to your Gmail account to manage your emails and drafts in Gmail. Increa…" at bounding box center [401, 684] width 283 height 38
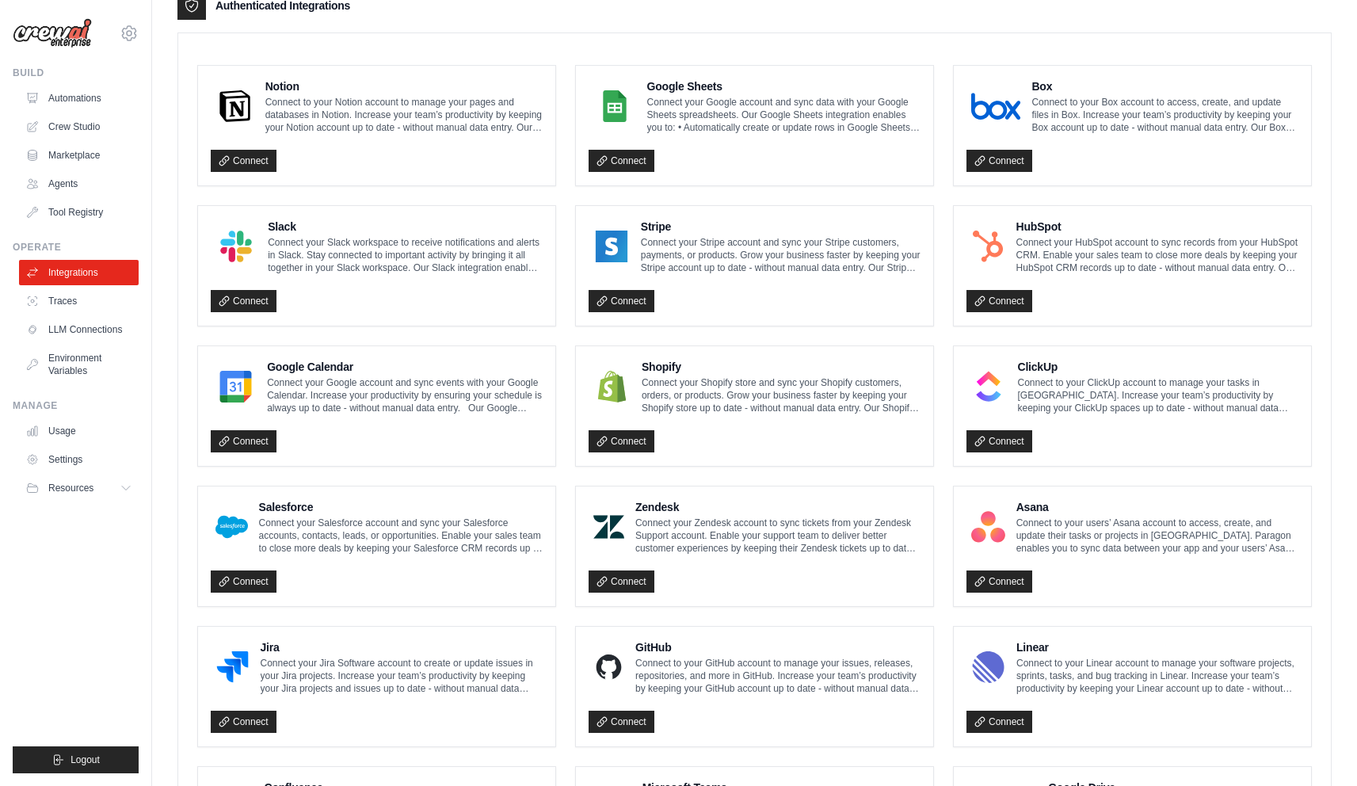
scroll to position [0, 0]
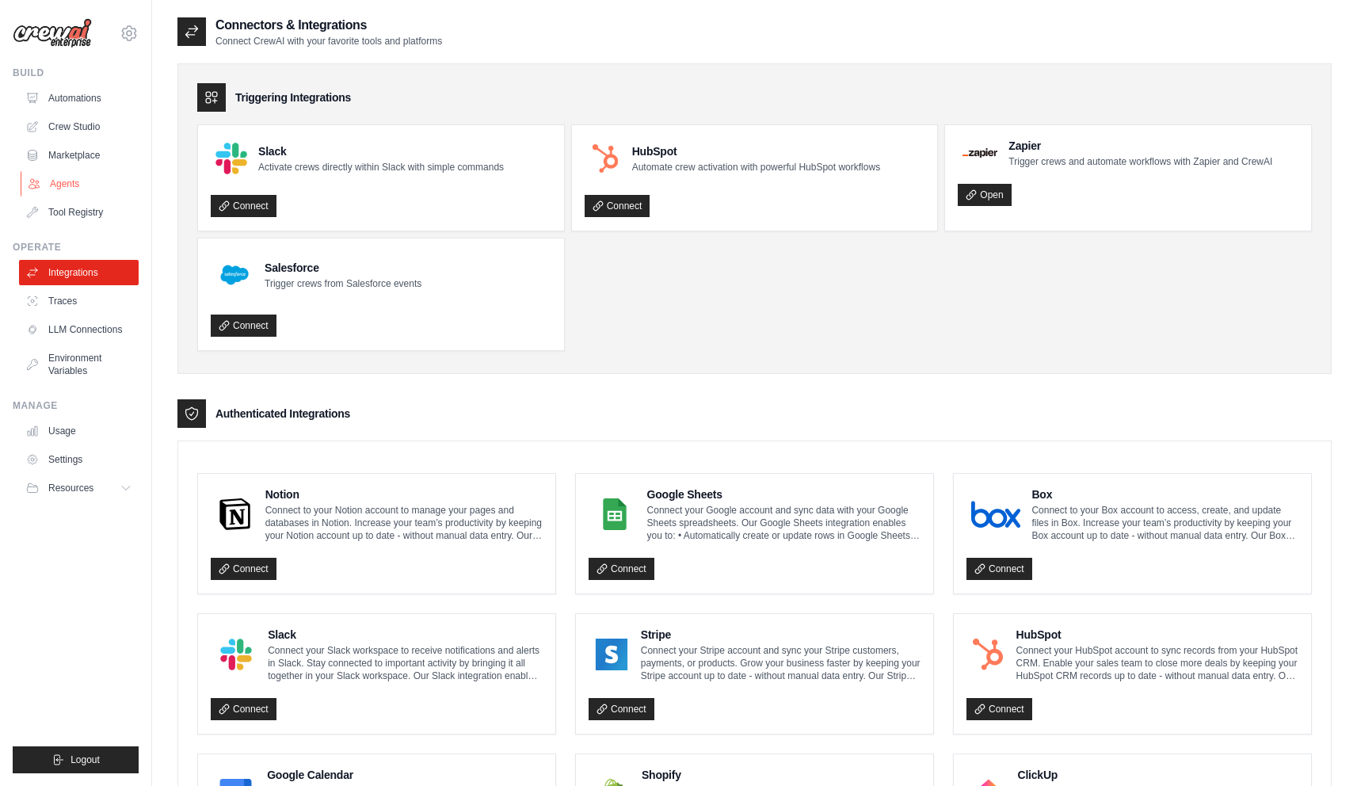
click at [32, 171] on link "Agents" at bounding box center [81, 183] width 120 height 25
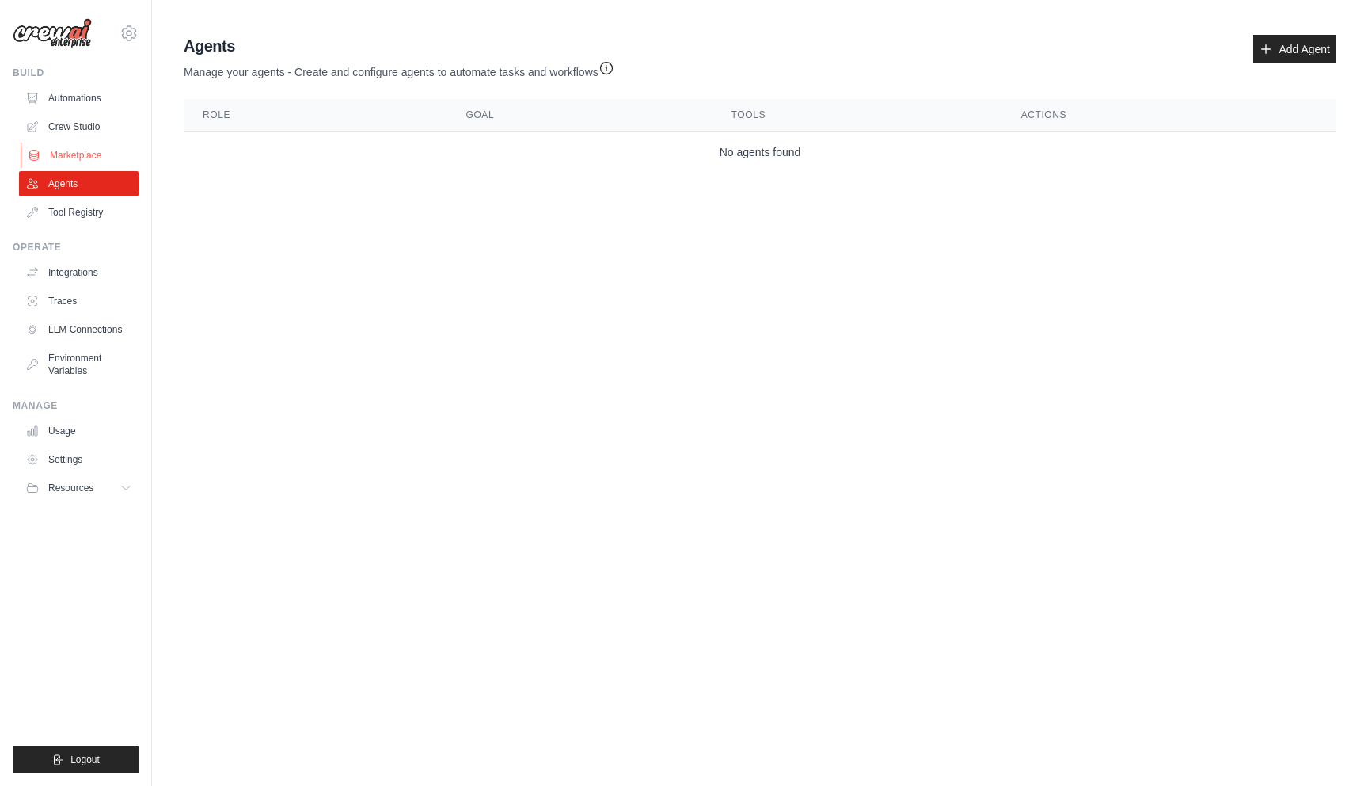
click at [54, 153] on link "Marketplace" at bounding box center [81, 155] width 120 height 25
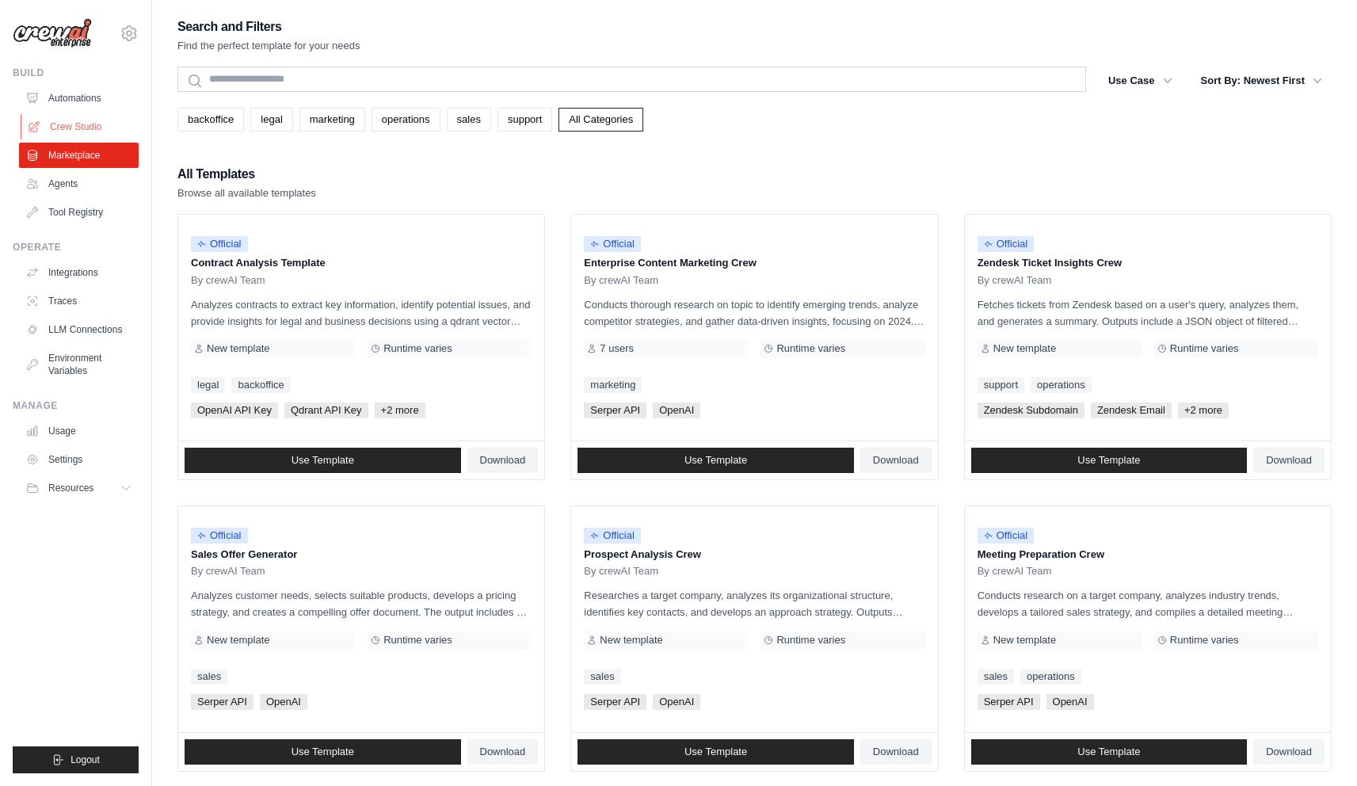
click at [62, 131] on link "Crew Studio" at bounding box center [81, 126] width 120 height 25
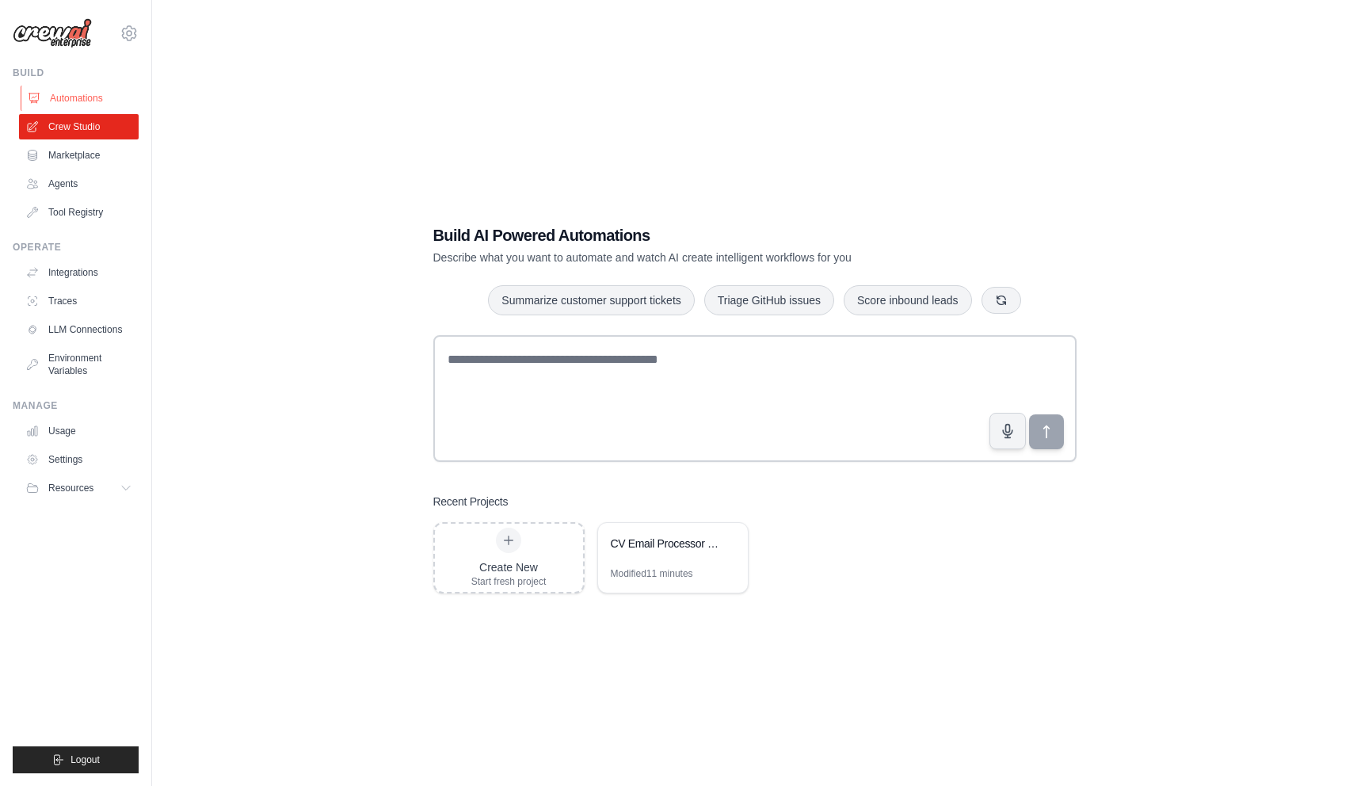
click at [65, 100] on link "Automations" at bounding box center [81, 98] width 120 height 25
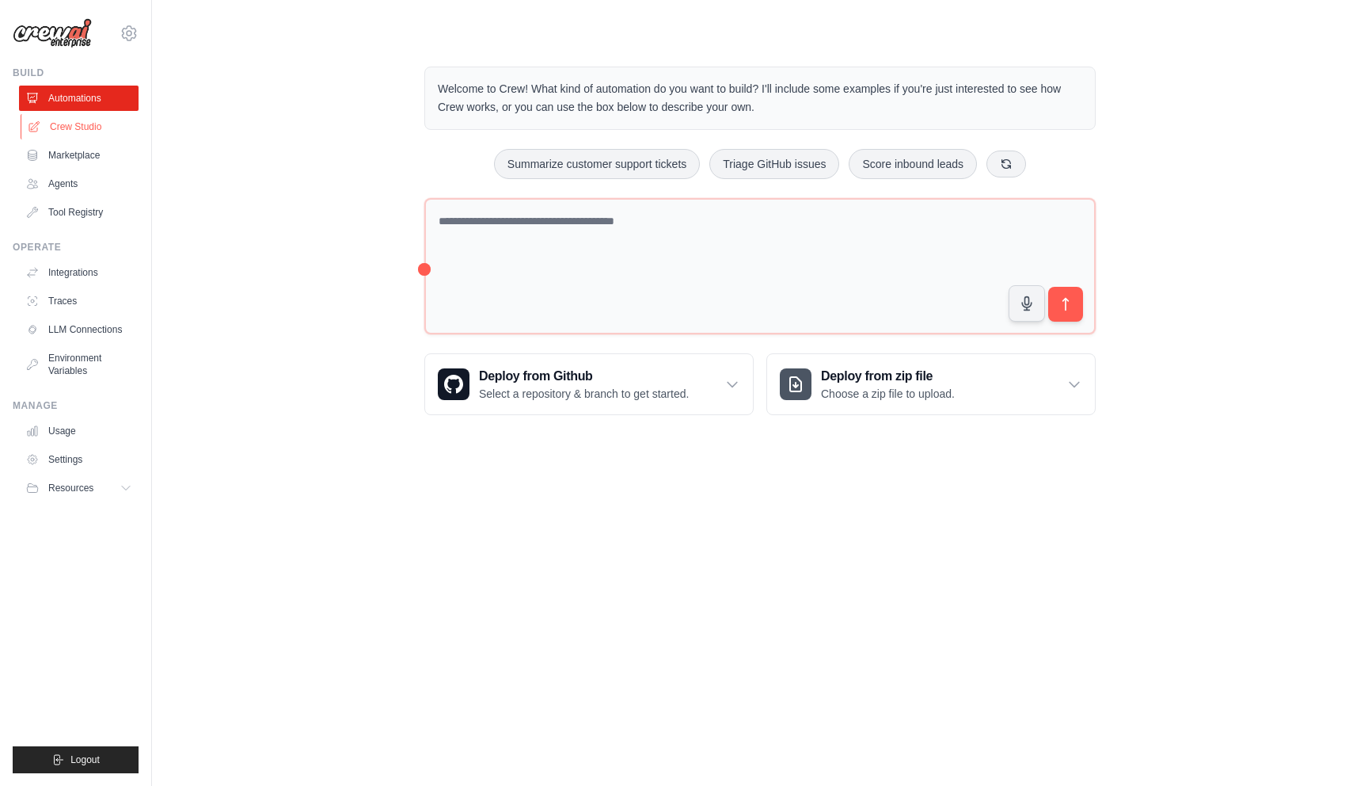
click at [63, 119] on link "Crew Studio" at bounding box center [81, 126] width 120 height 25
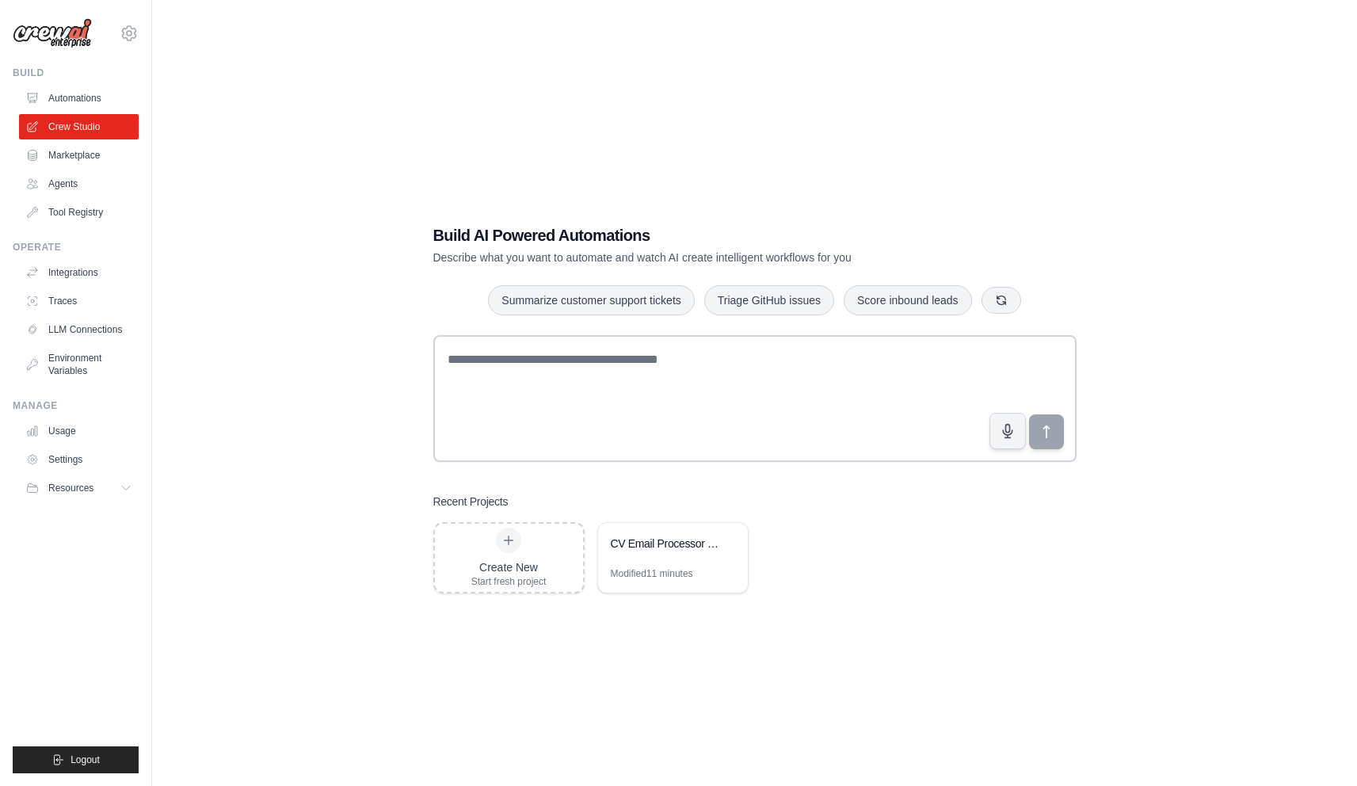
click at [713, 217] on div "Build AI Powered Automations Describe what you want to automate and watch AI cr…" at bounding box center [754, 409] width 681 height 420
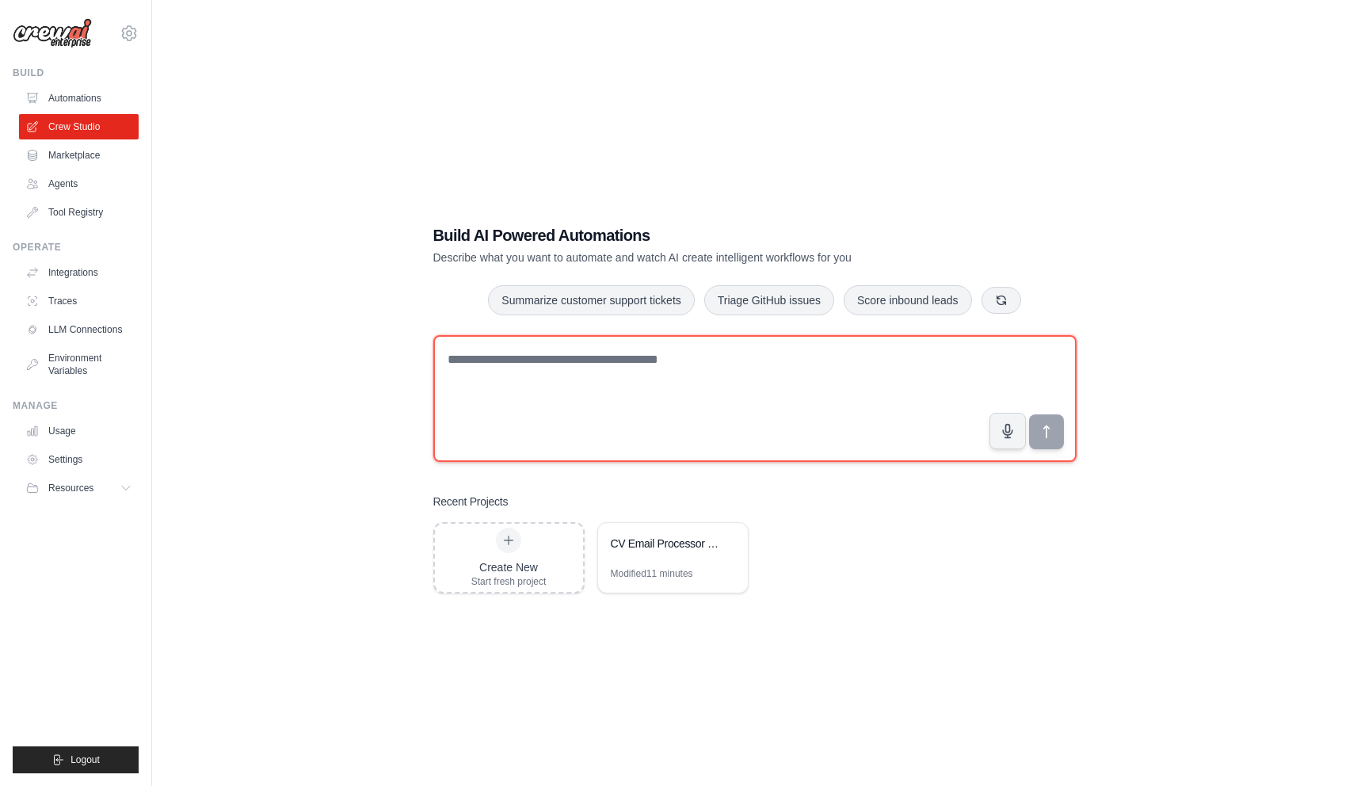
click at [699, 410] on textarea at bounding box center [754, 398] width 643 height 127
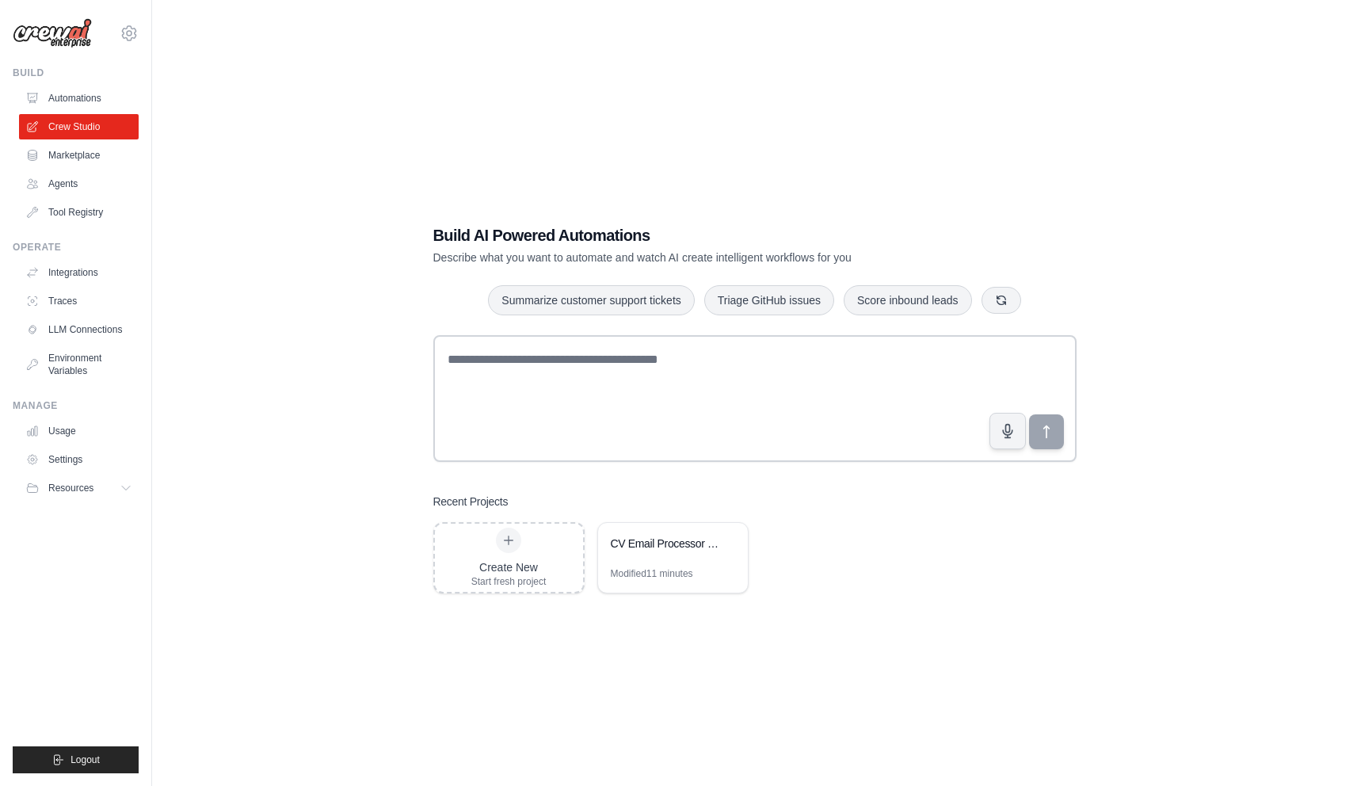
click at [443, 282] on div "Build AI Powered Automations Describe what you want to automate and watch AI cr…" at bounding box center [754, 409] width 681 height 420
click at [96, 98] on link "Automations" at bounding box center [81, 98] width 120 height 25
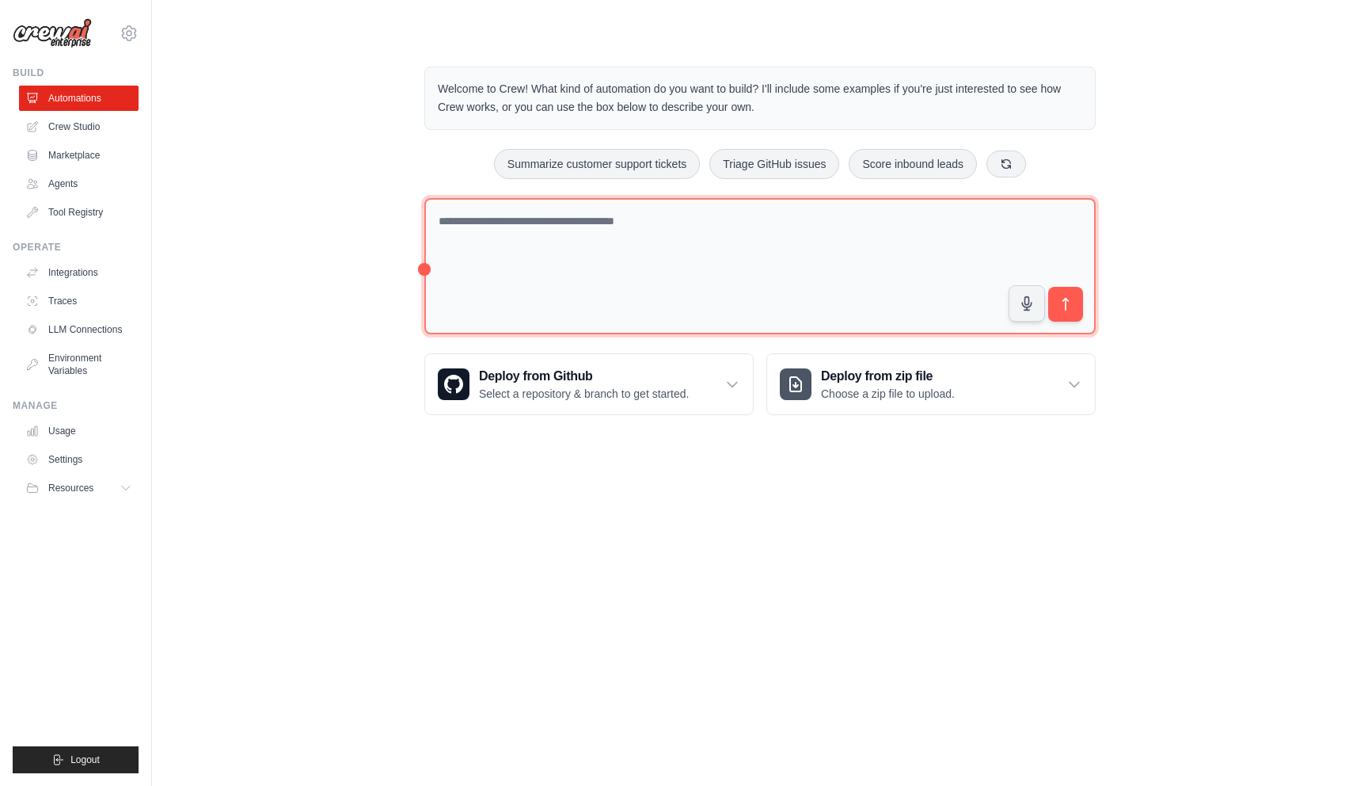
click at [608, 278] on textarea at bounding box center [760, 266] width 672 height 137
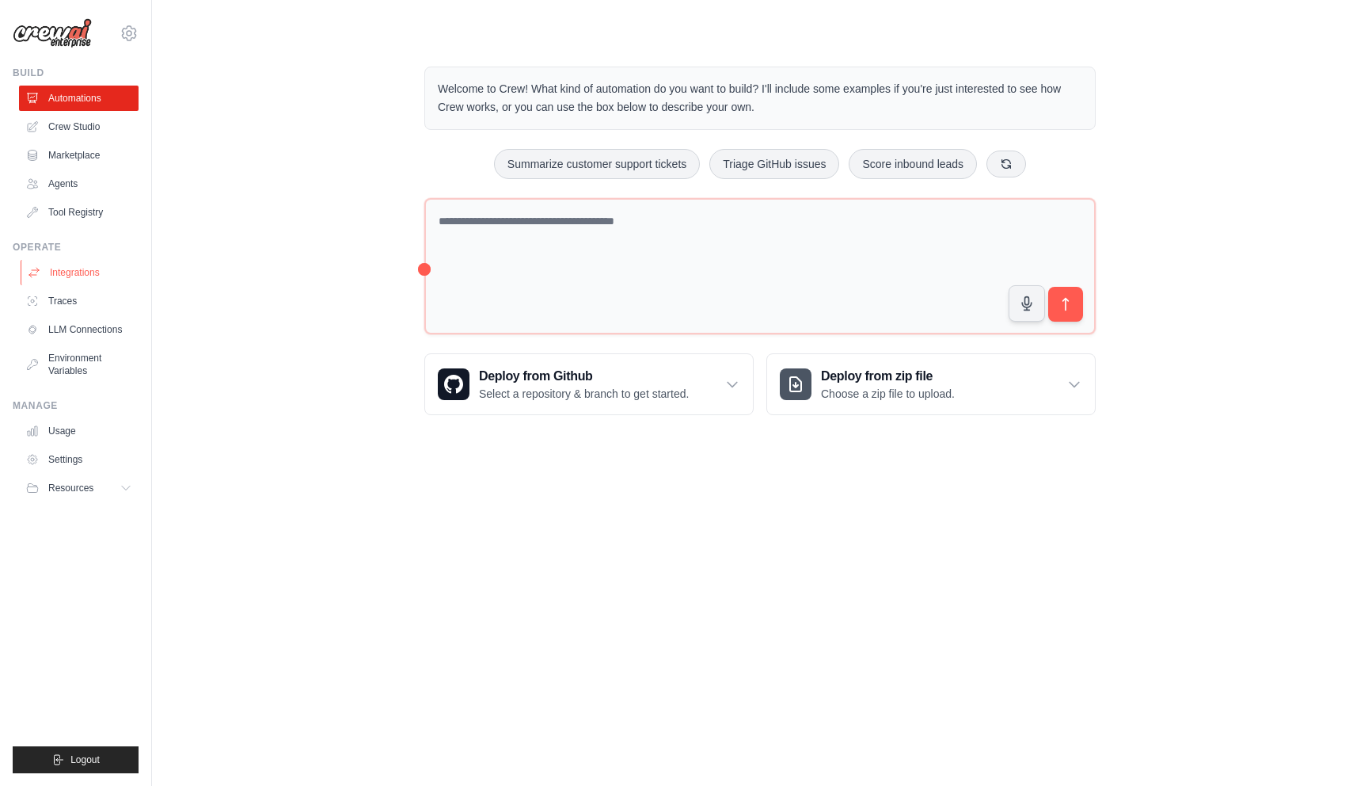
click at [88, 278] on link "Integrations" at bounding box center [81, 272] width 120 height 25
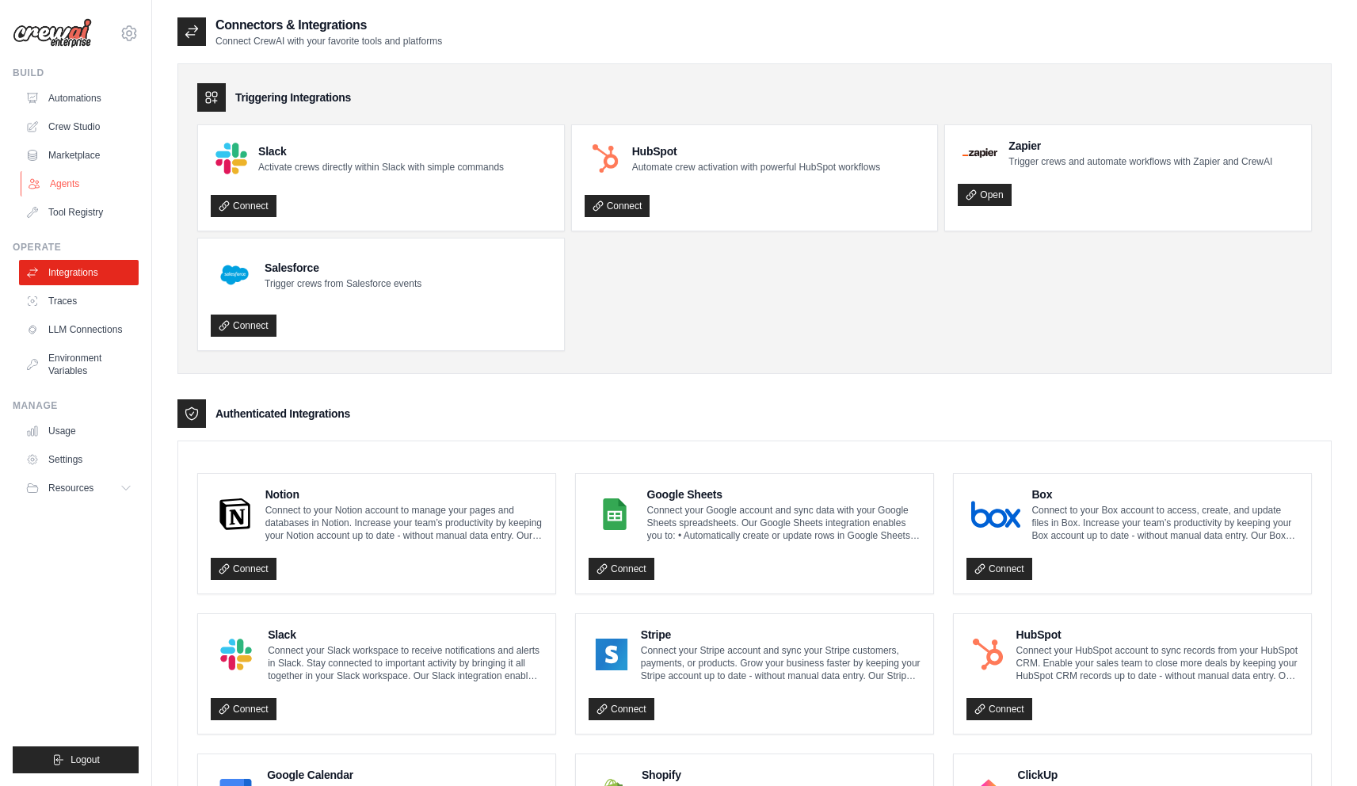
click at [59, 171] on link "Agents" at bounding box center [81, 183] width 120 height 25
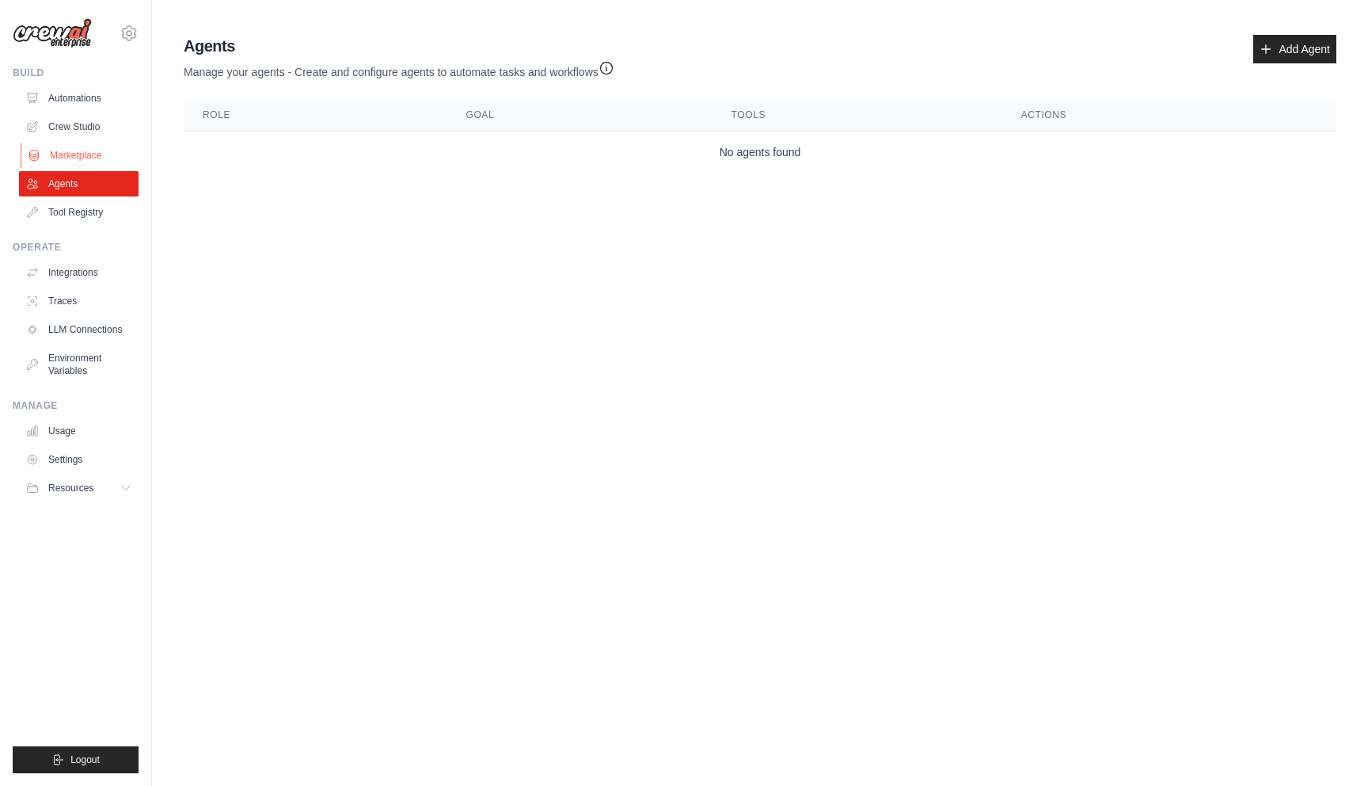
click at [66, 154] on link "Marketplace" at bounding box center [81, 155] width 120 height 25
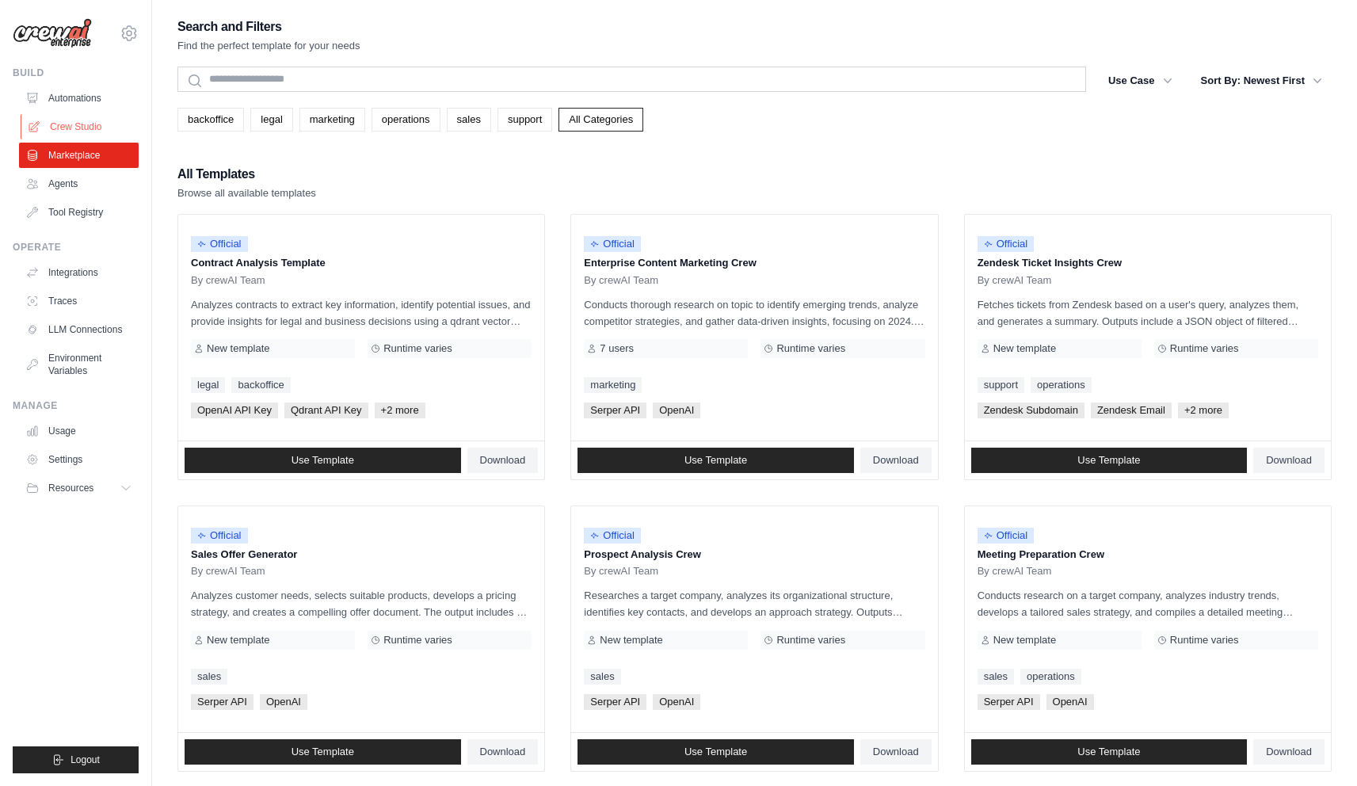
click at [76, 129] on link "Crew Studio" at bounding box center [81, 126] width 120 height 25
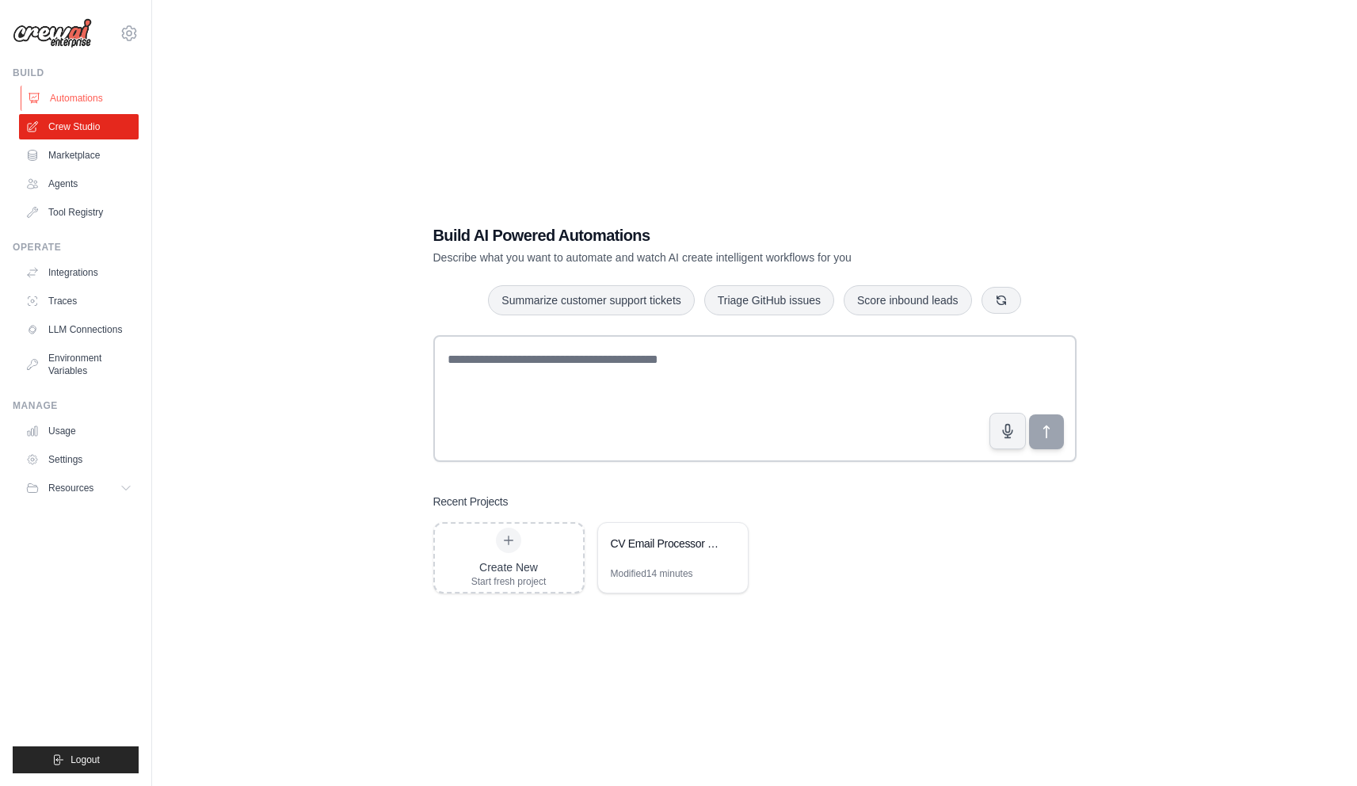
click at [93, 98] on link "Automations" at bounding box center [81, 98] width 120 height 25
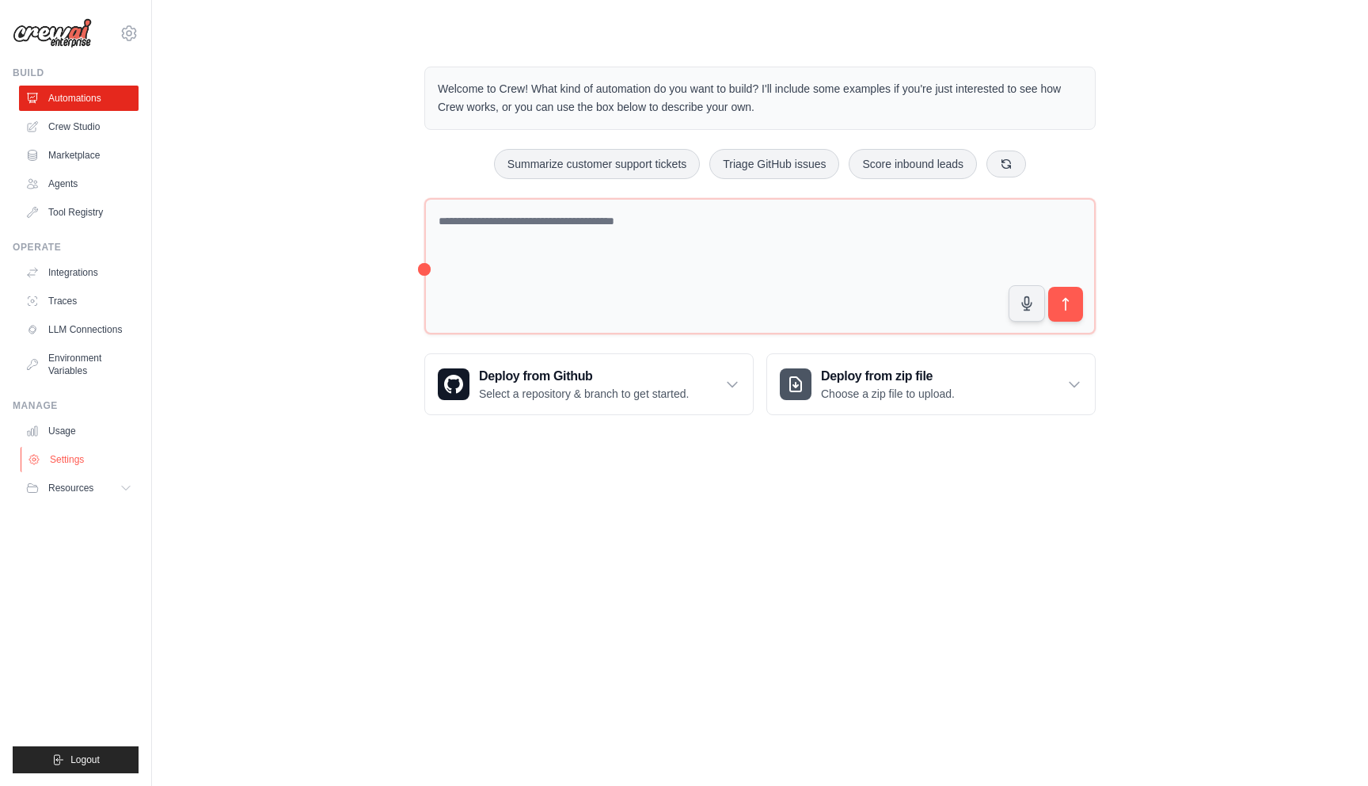
click at [55, 449] on link "Settings" at bounding box center [81, 459] width 120 height 25
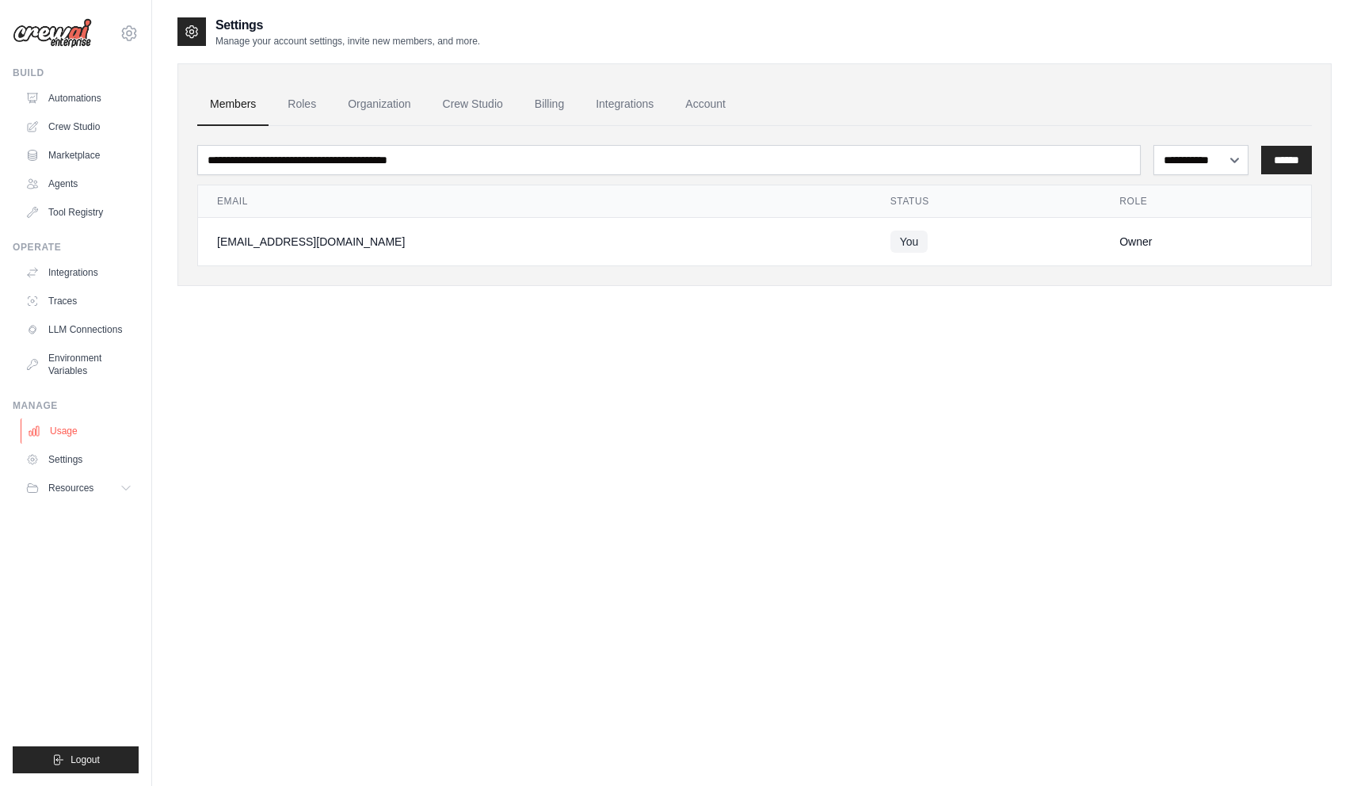
click at [69, 434] on link "Usage" at bounding box center [81, 430] width 120 height 25
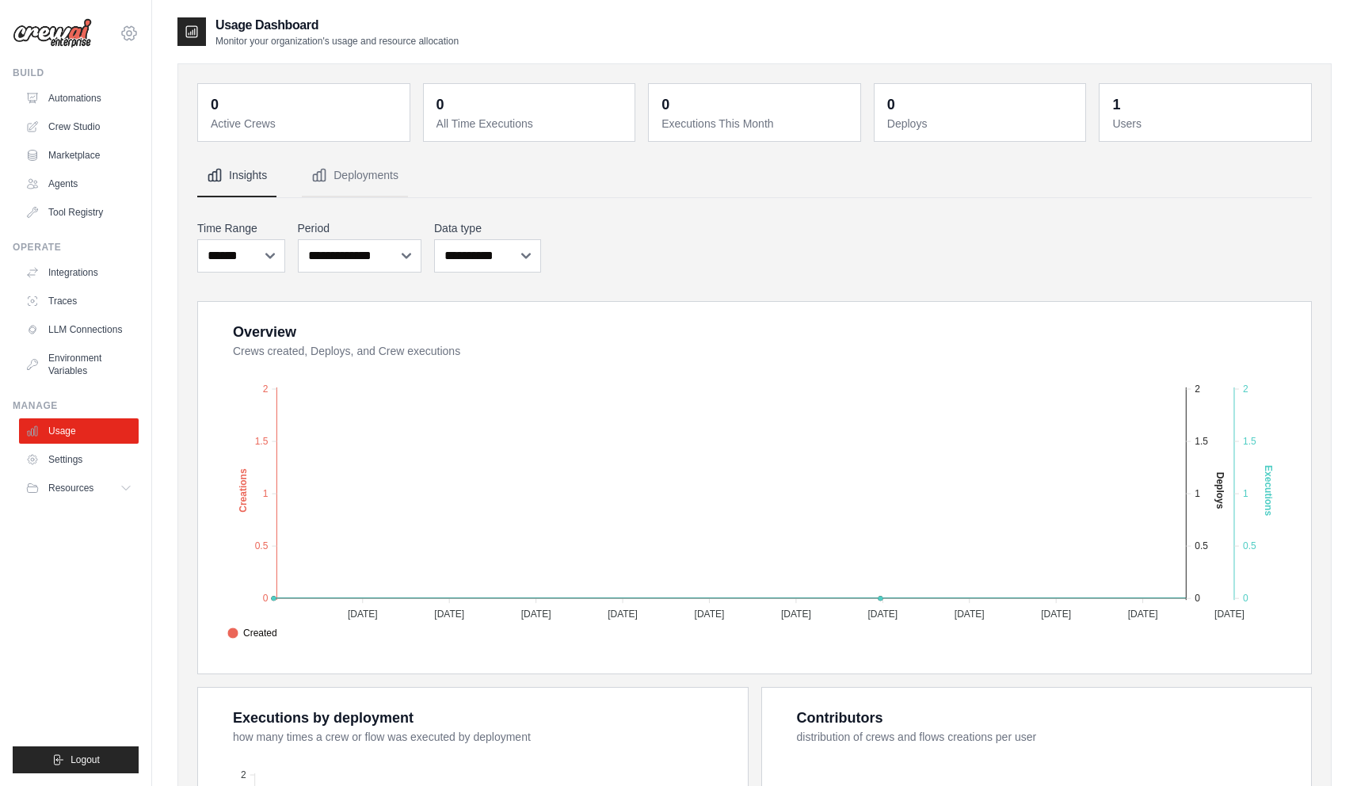
click at [124, 25] on icon at bounding box center [129, 33] width 19 height 19
click at [665, 34] on div "Usage Dashboard Monitor your organization's usage and resource allocation" at bounding box center [754, 32] width 1154 height 32
